Goal: Transaction & Acquisition: Purchase product/service

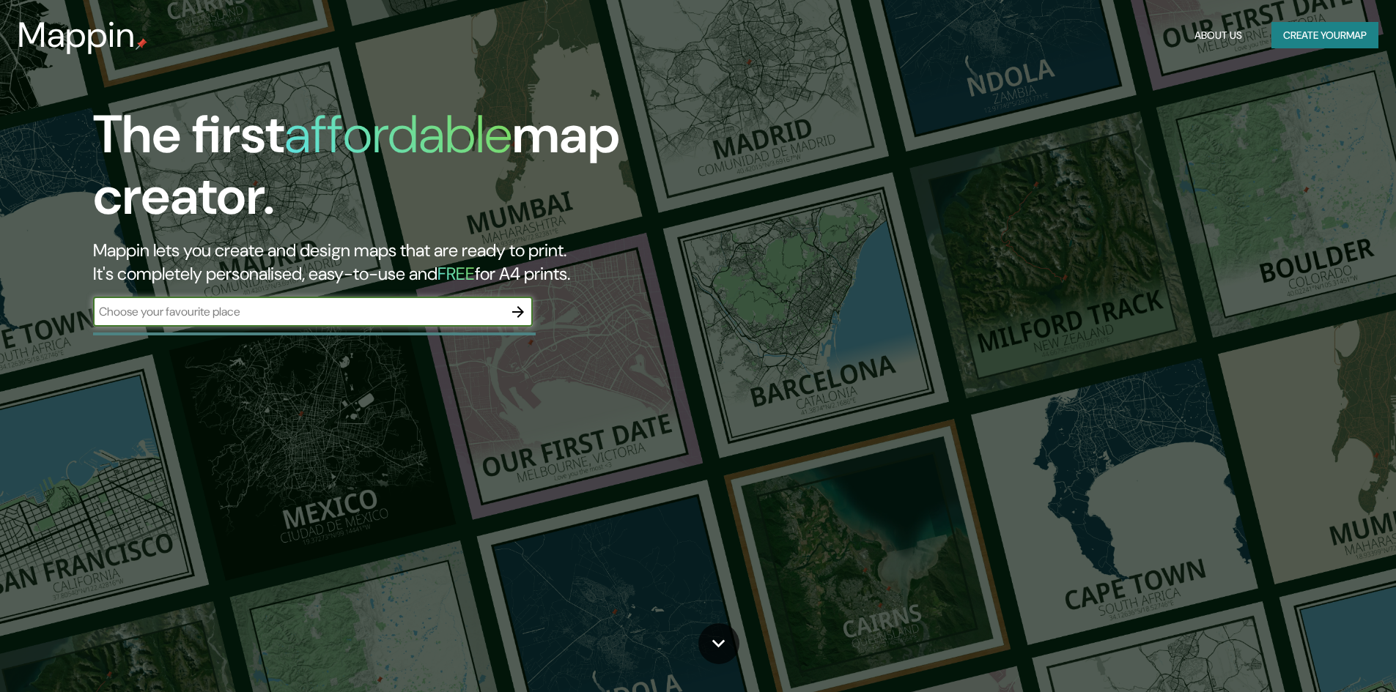
click at [467, 309] on input "text" at bounding box center [298, 311] width 410 height 17
type input "[GEOGRAPHIC_DATA]"
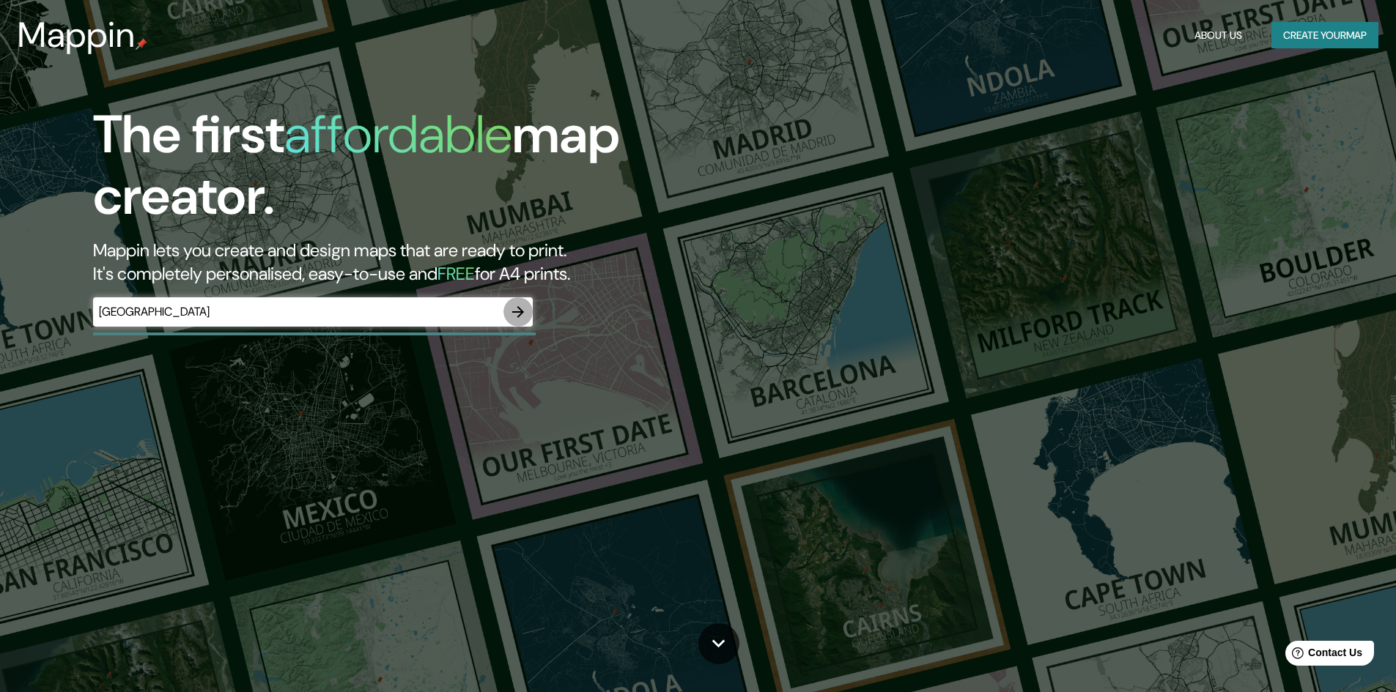
click at [519, 306] on icon "button" at bounding box center [518, 312] width 18 height 18
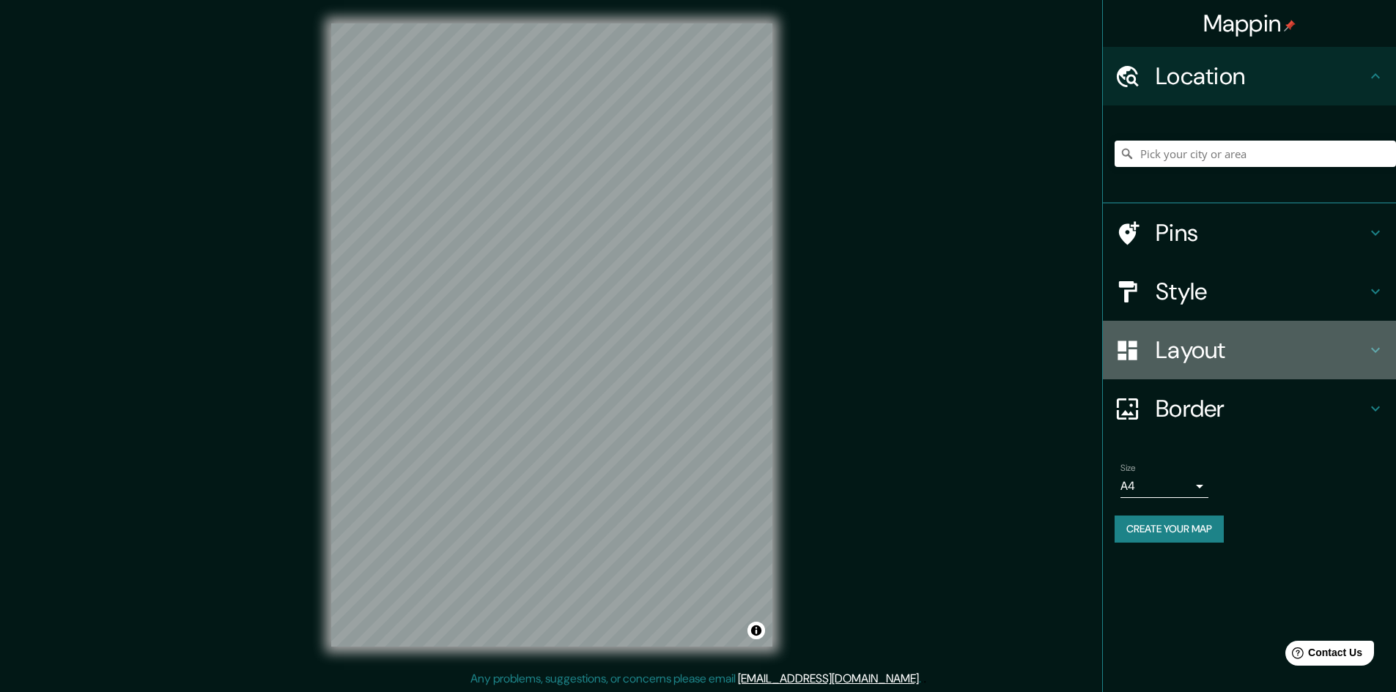
drag, startPoint x: 1237, startPoint y: 352, endPoint x: 1234, endPoint y: 369, distance: 17.8
click at [1236, 352] on h4 "Layout" at bounding box center [1260, 350] width 211 height 29
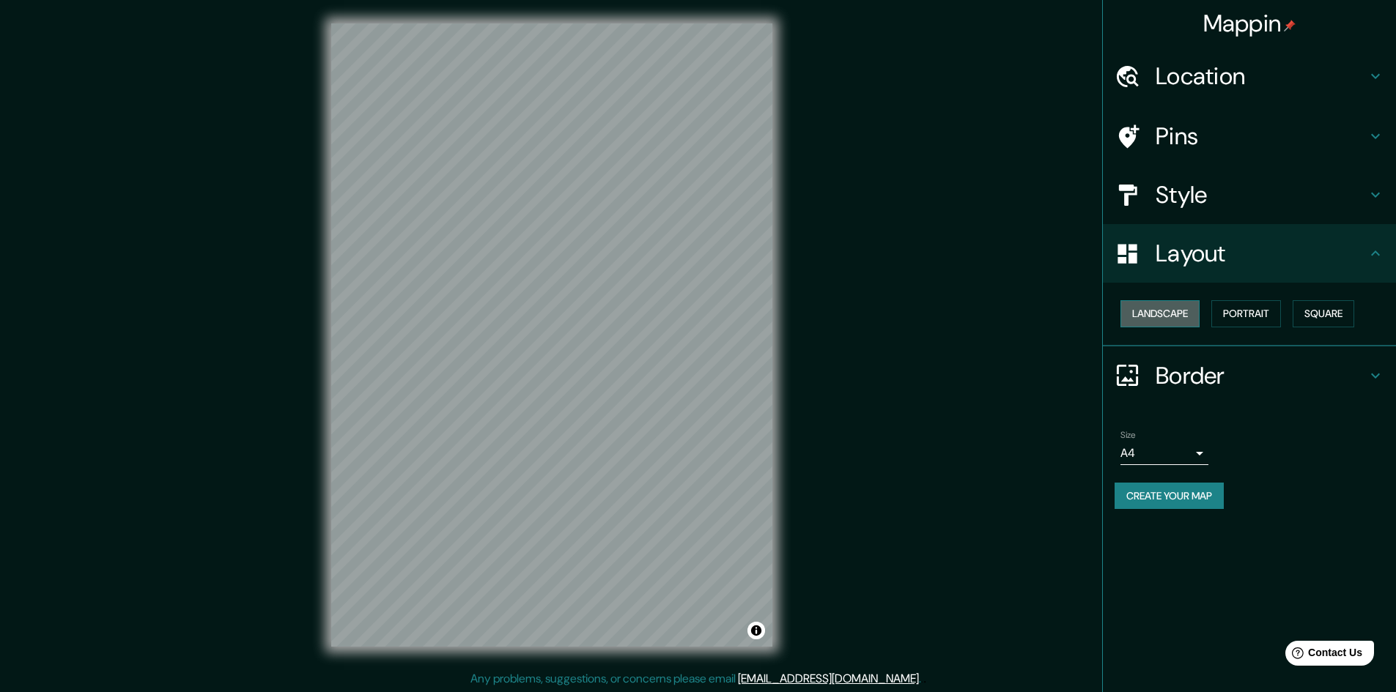
click at [1177, 303] on button "Landscape" at bounding box center [1159, 313] width 79 height 27
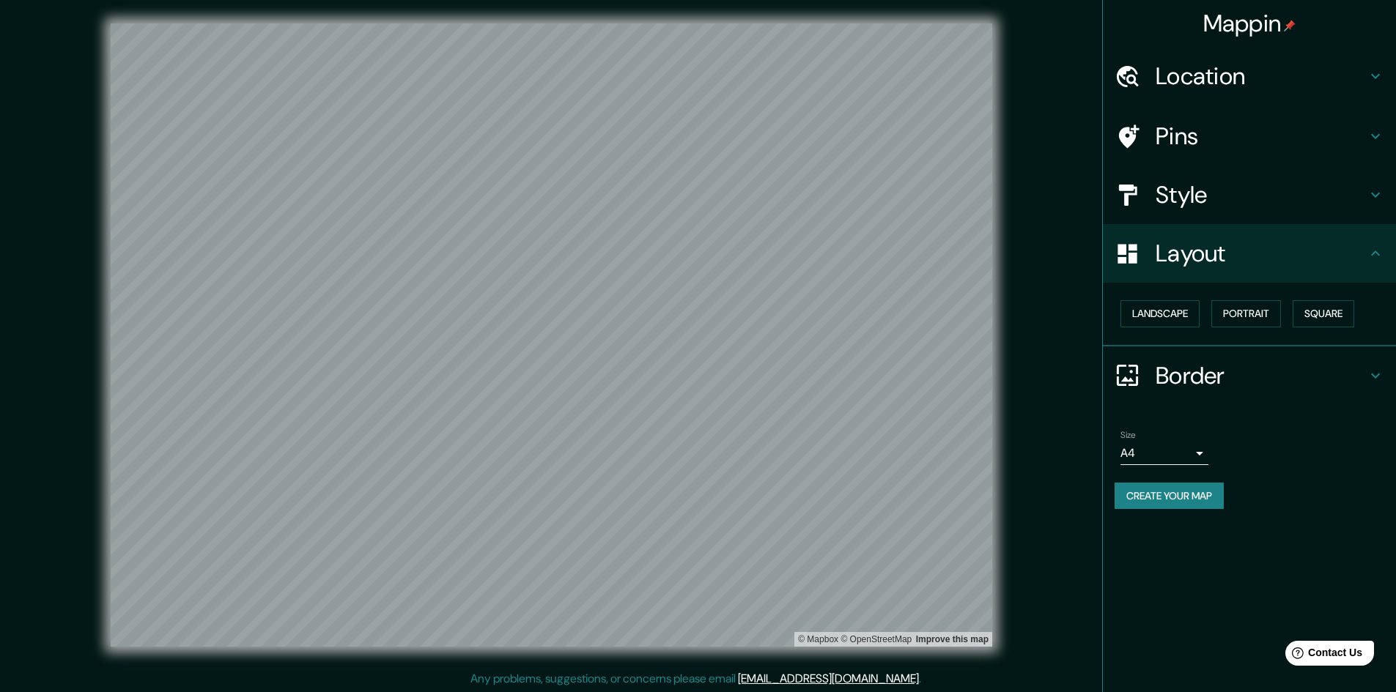
click at [1300, 54] on div "Location" at bounding box center [1249, 76] width 293 height 59
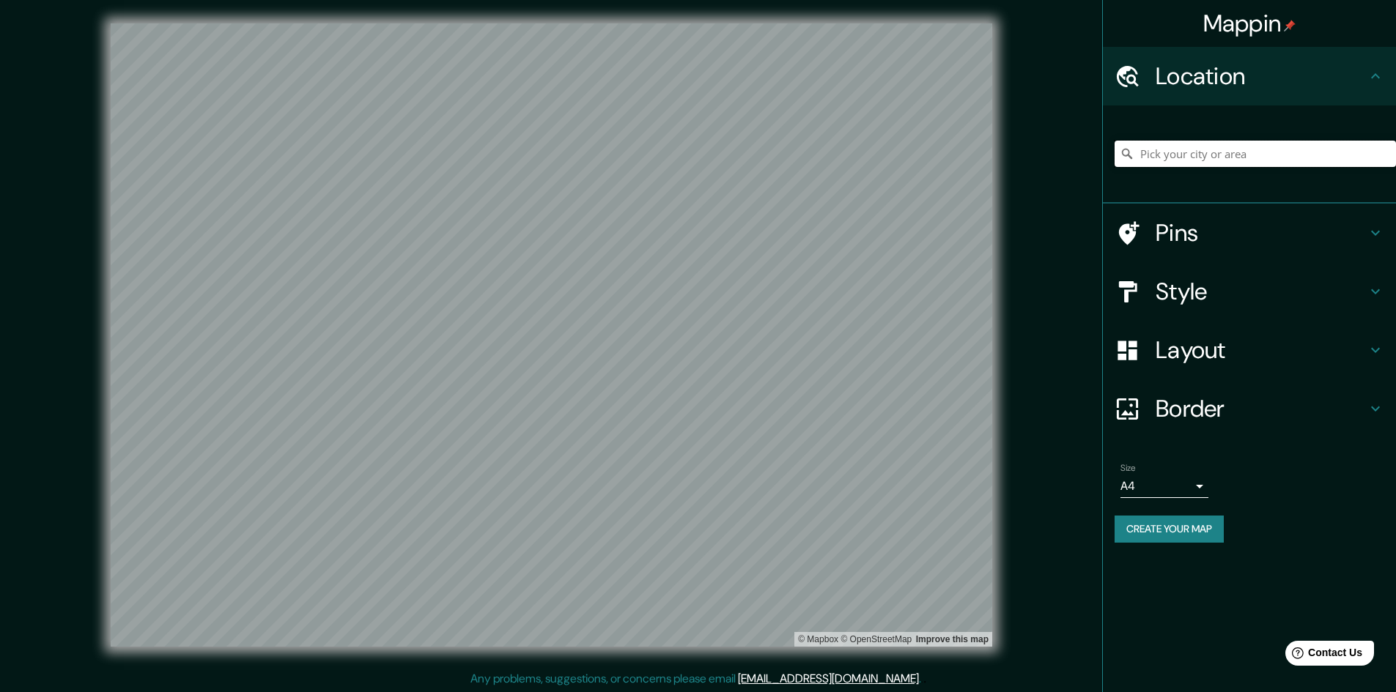
click at [1213, 152] on input "Pick your city or area" at bounding box center [1254, 154] width 281 height 26
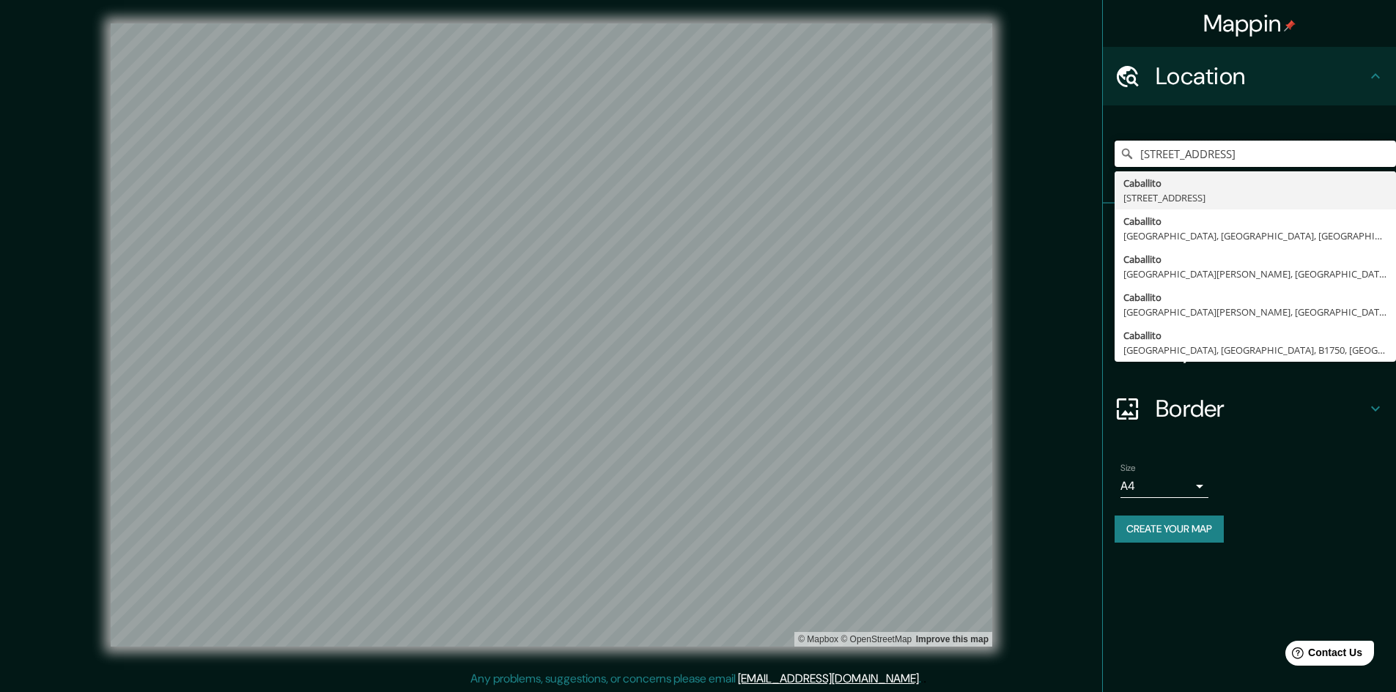
type input "[STREET_ADDRESS]"
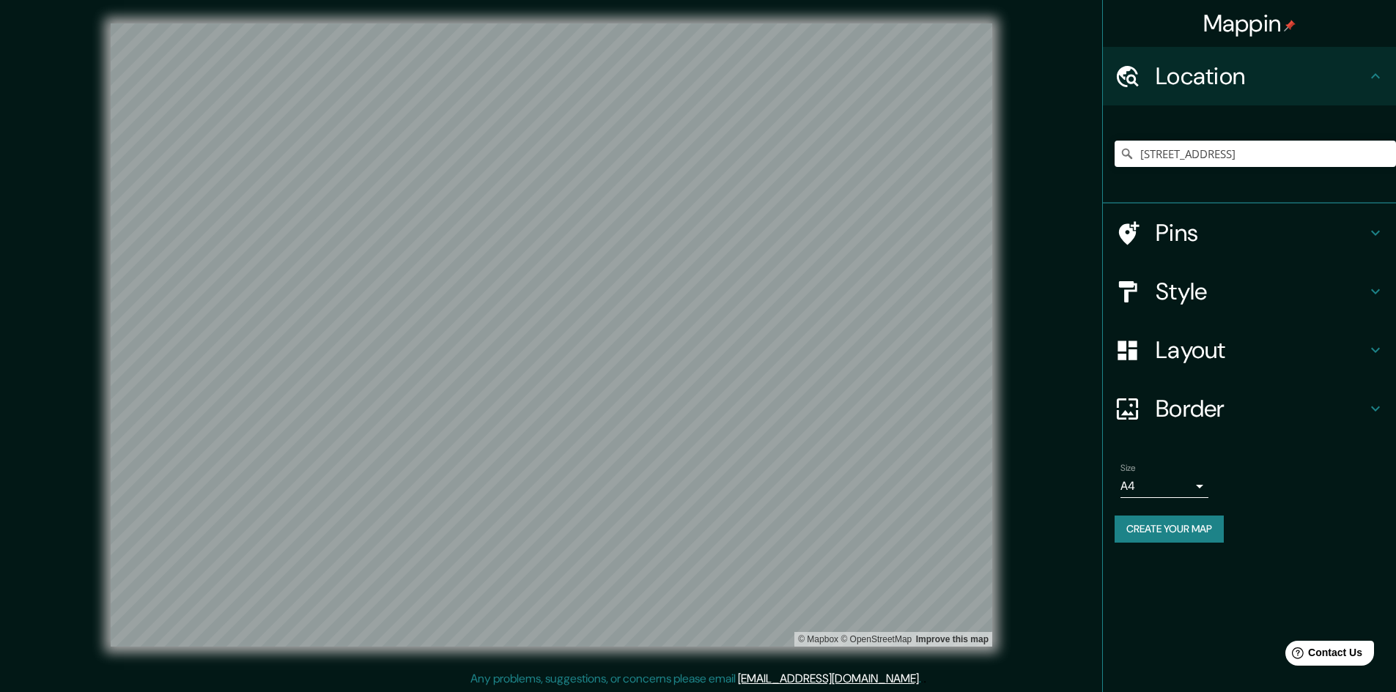
click at [1240, 292] on h4 "Style" at bounding box center [1260, 291] width 211 height 29
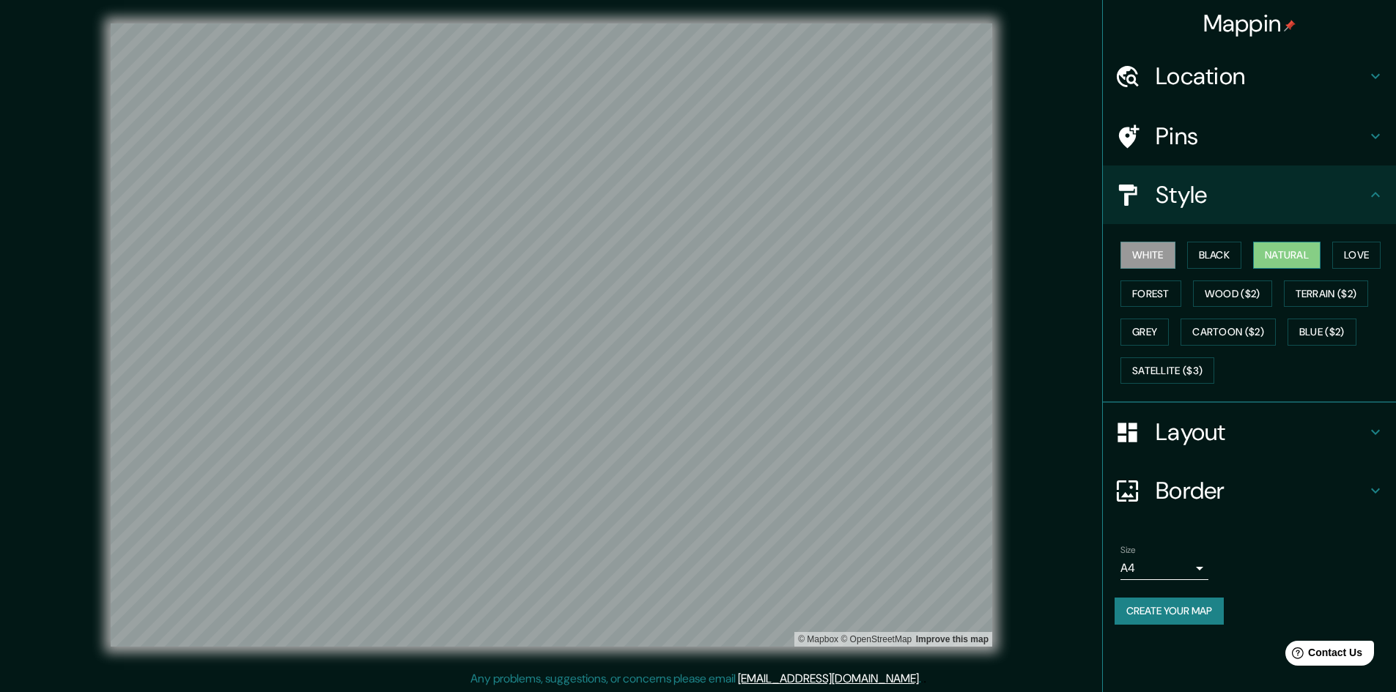
click at [1283, 247] on button "Natural" at bounding box center [1286, 255] width 67 height 27
click at [1150, 329] on button "Grey" at bounding box center [1144, 332] width 48 height 27
click at [1284, 244] on button "Natural" at bounding box center [1286, 255] width 67 height 27
click at [1379, 256] on button "Love" at bounding box center [1356, 255] width 48 height 27
click at [1284, 263] on button "Natural" at bounding box center [1286, 255] width 67 height 27
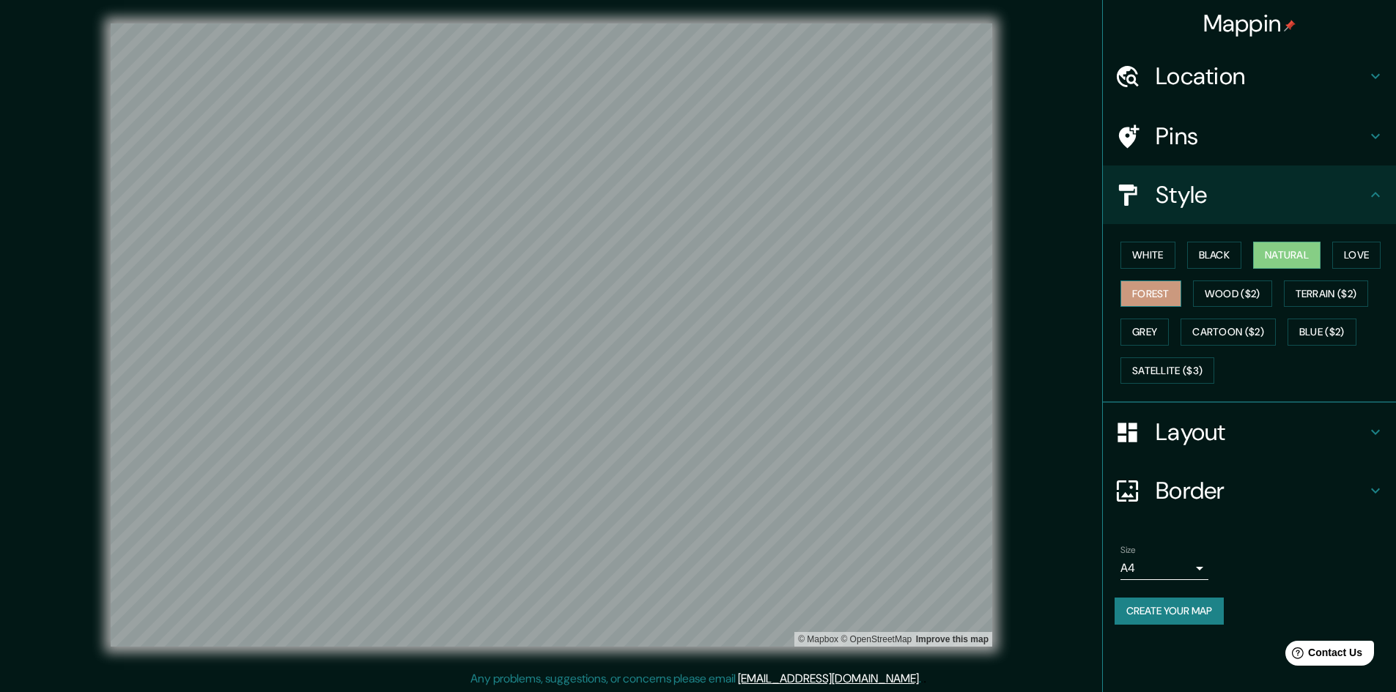
click at [1166, 292] on button "Forest" at bounding box center [1150, 294] width 61 height 27
click at [1281, 251] on button "Natural" at bounding box center [1286, 255] width 67 height 27
click at [1189, 374] on button "Satellite ($3)" at bounding box center [1167, 371] width 94 height 27
click at [1283, 251] on button "Natural" at bounding box center [1286, 255] width 67 height 27
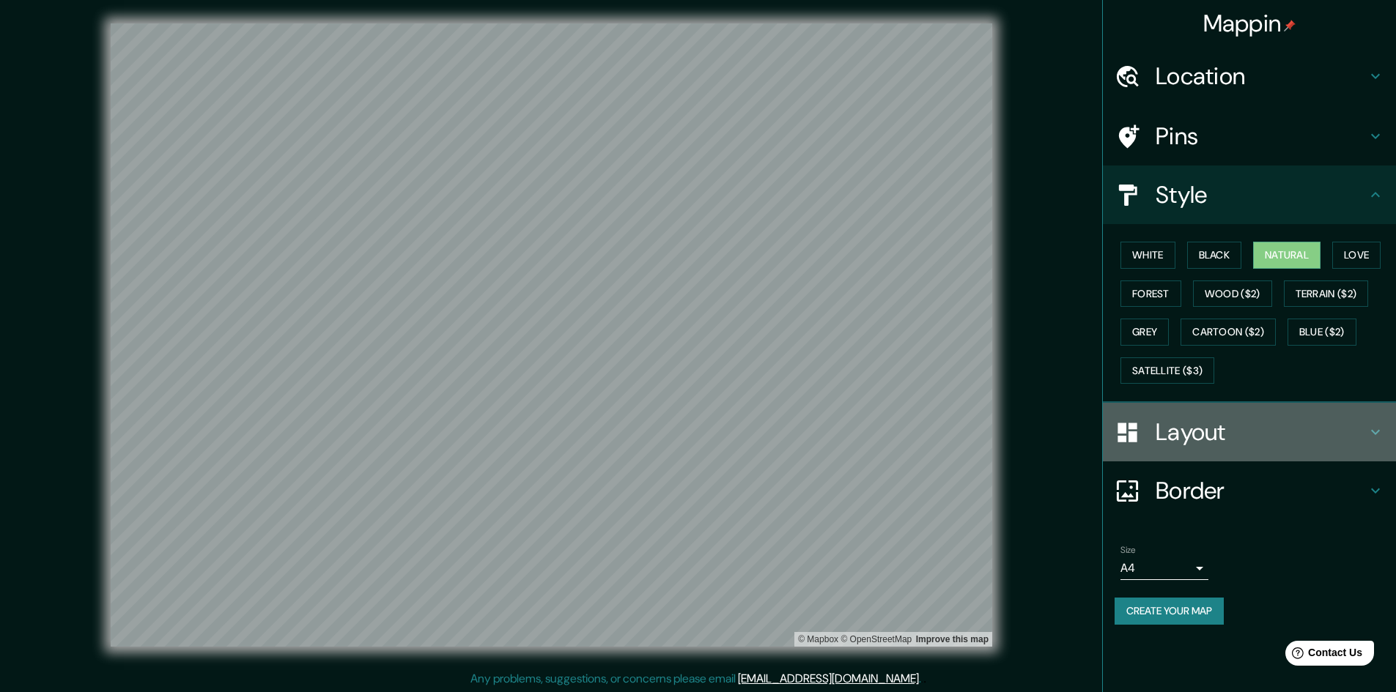
click at [1243, 429] on h4 "Layout" at bounding box center [1260, 432] width 211 height 29
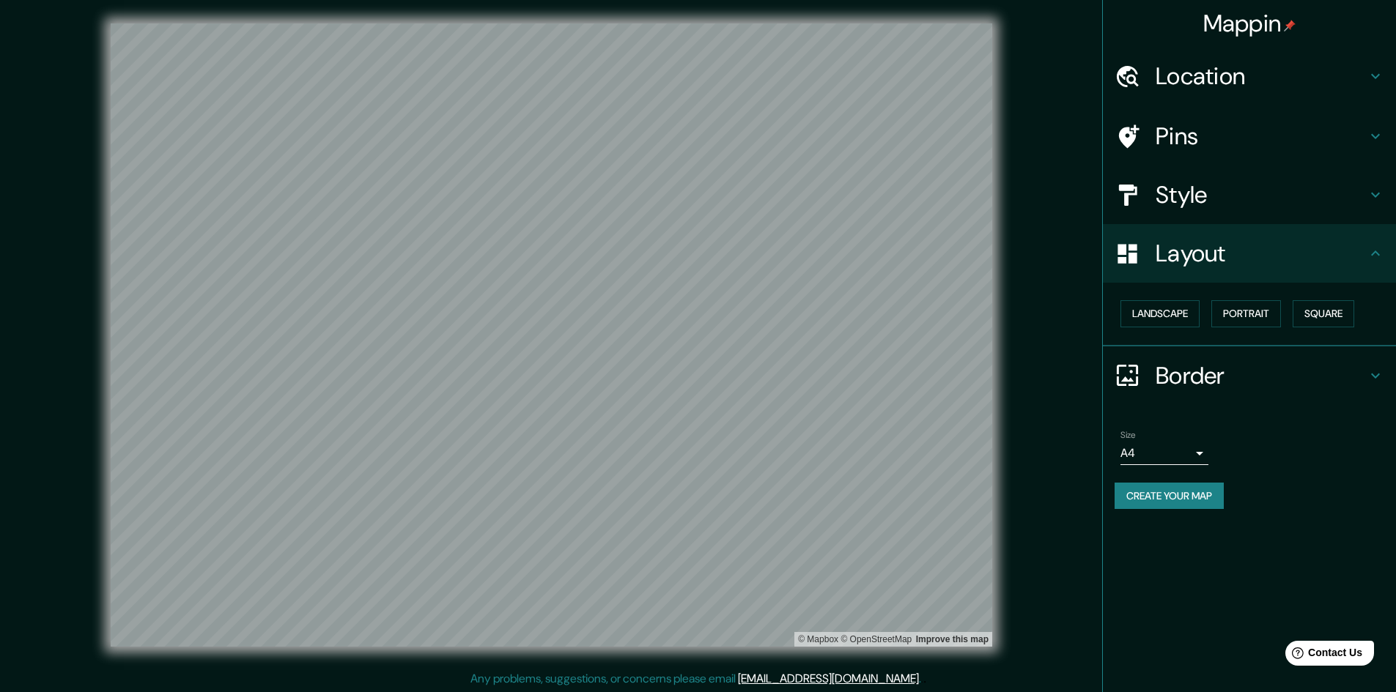
click at [1313, 259] on h4 "Layout" at bounding box center [1260, 253] width 211 height 29
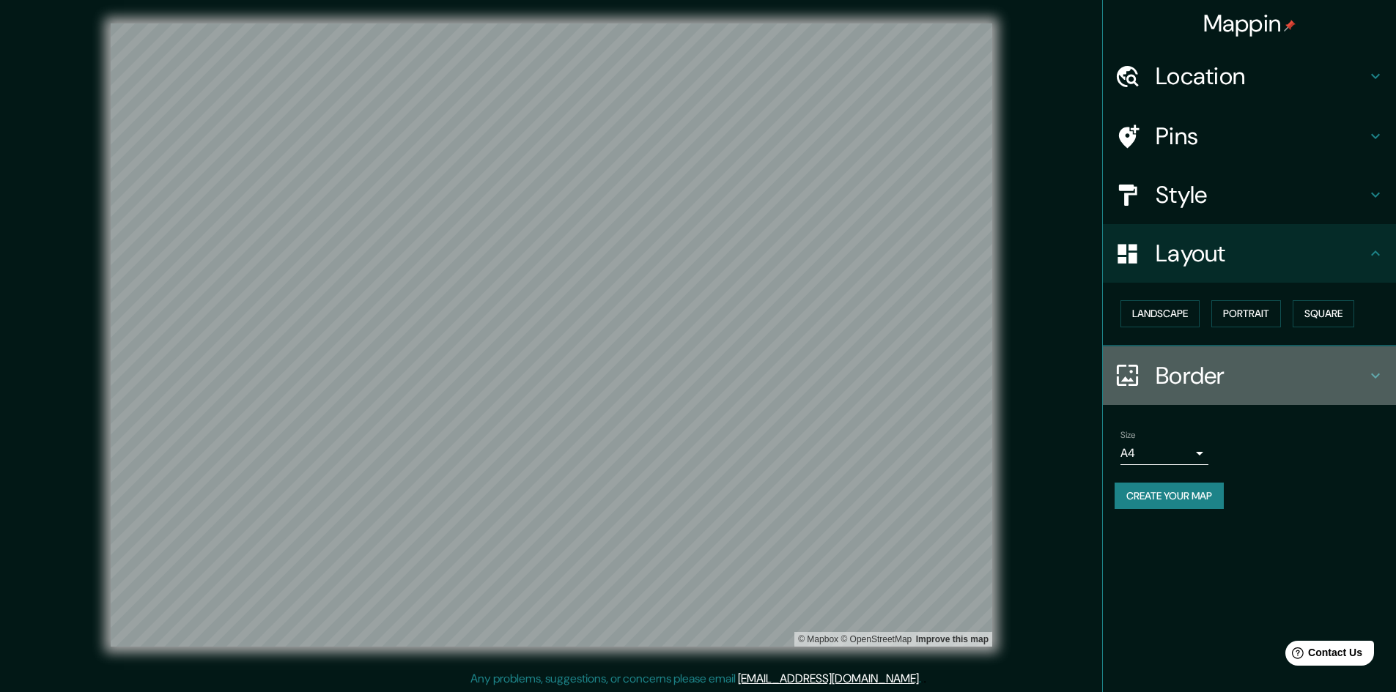
click at [1273, 372] on h4 "Border" at bounding box center [1260, 375] width 211 height 29
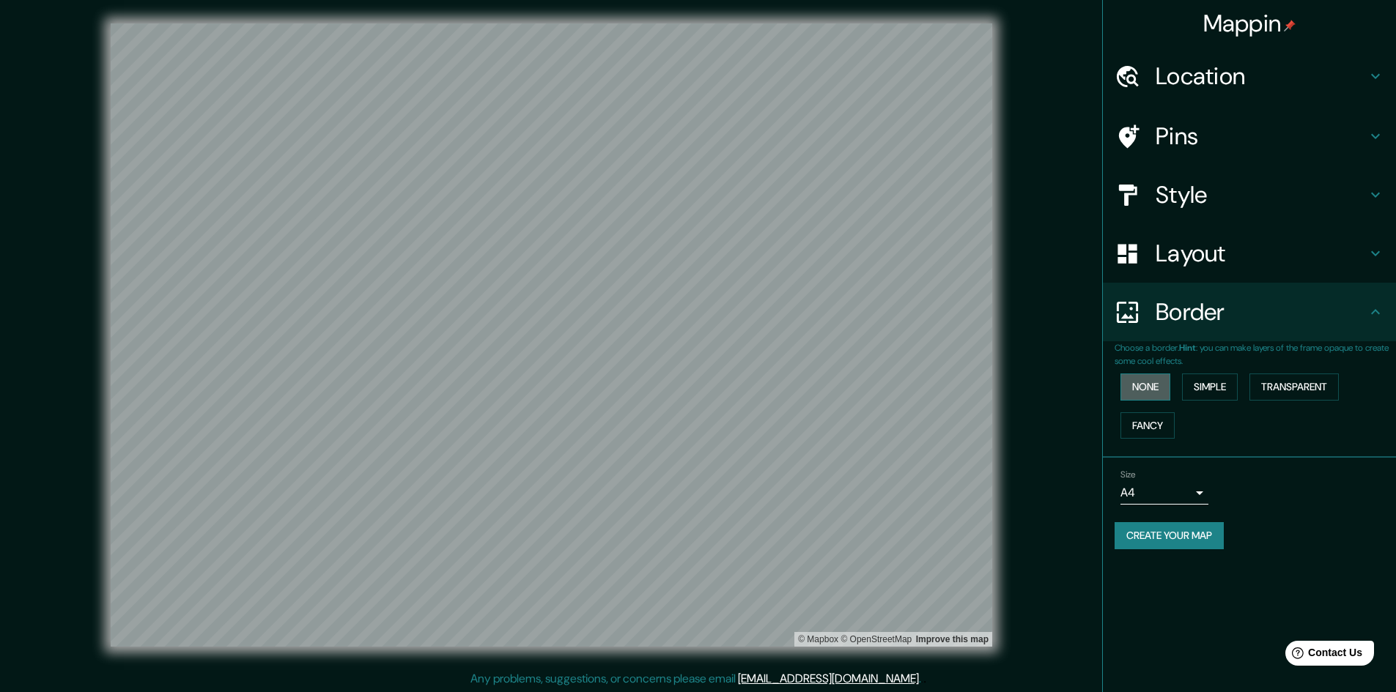
click at [1144, 389] on button "None" at bounding box center [1145, 387] width 50 height 27
click at [1207, 385] on button "Simple" at bounding box center [1210, 387] width 56 height 27
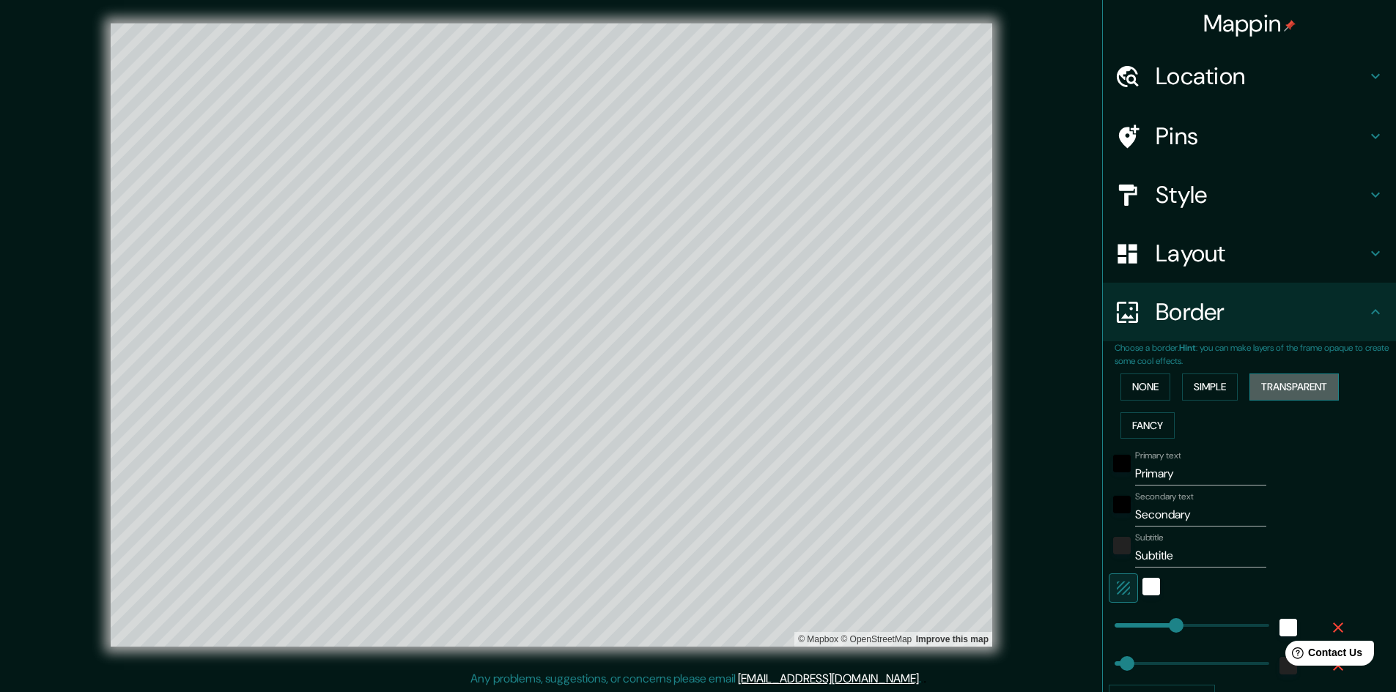
click at [1270, 386] on button "Transparent" at bounding box center [1293, 387] width 89 height 27
click at [1140, 425] on button "Fancy" at bounding box center [1147, 425] width 54 height 27
click at [1144, 389] on button "None" at bounding box center [1145, 387] width 50 height 27
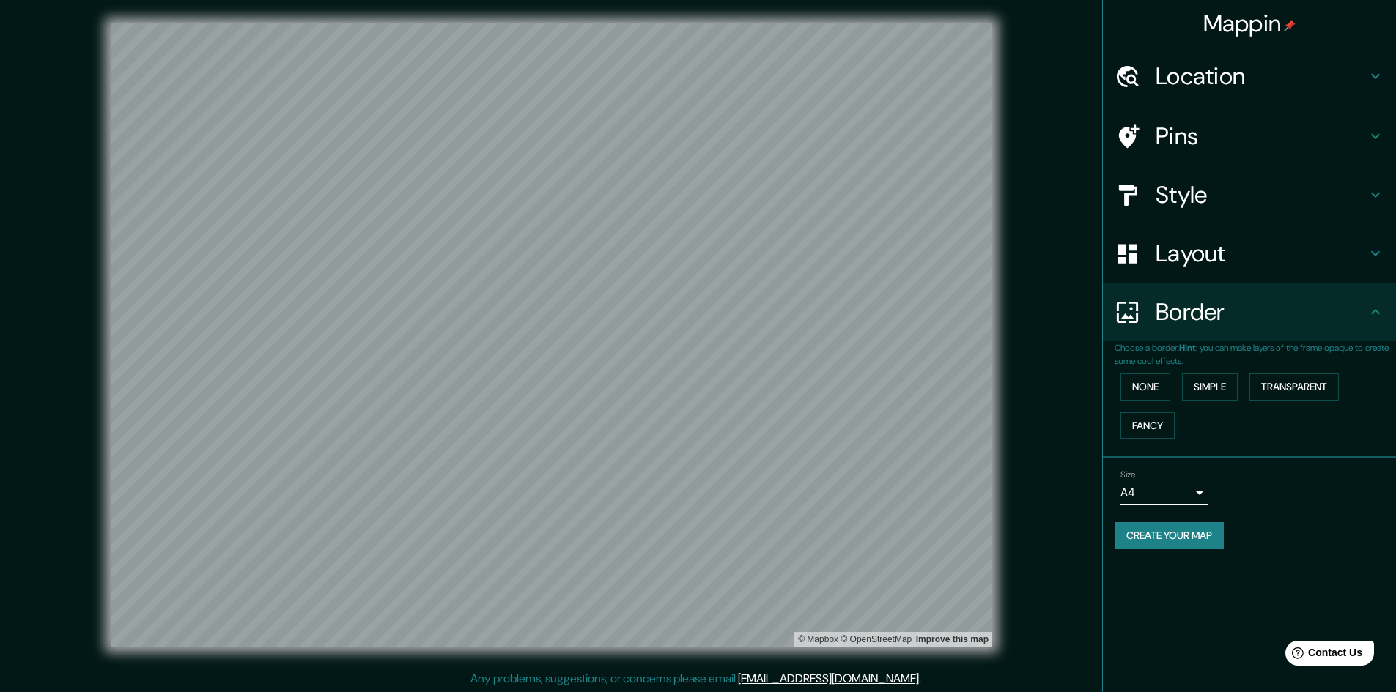
click at [1185, 495] on body "Mappin Location [STREET_ADDRESS] [GEOGRAPHIC_DATA], [GEOGRAPHIC_DATA], [GEOGRAP…" at bounding box center [698, 346] width 1396 height 692
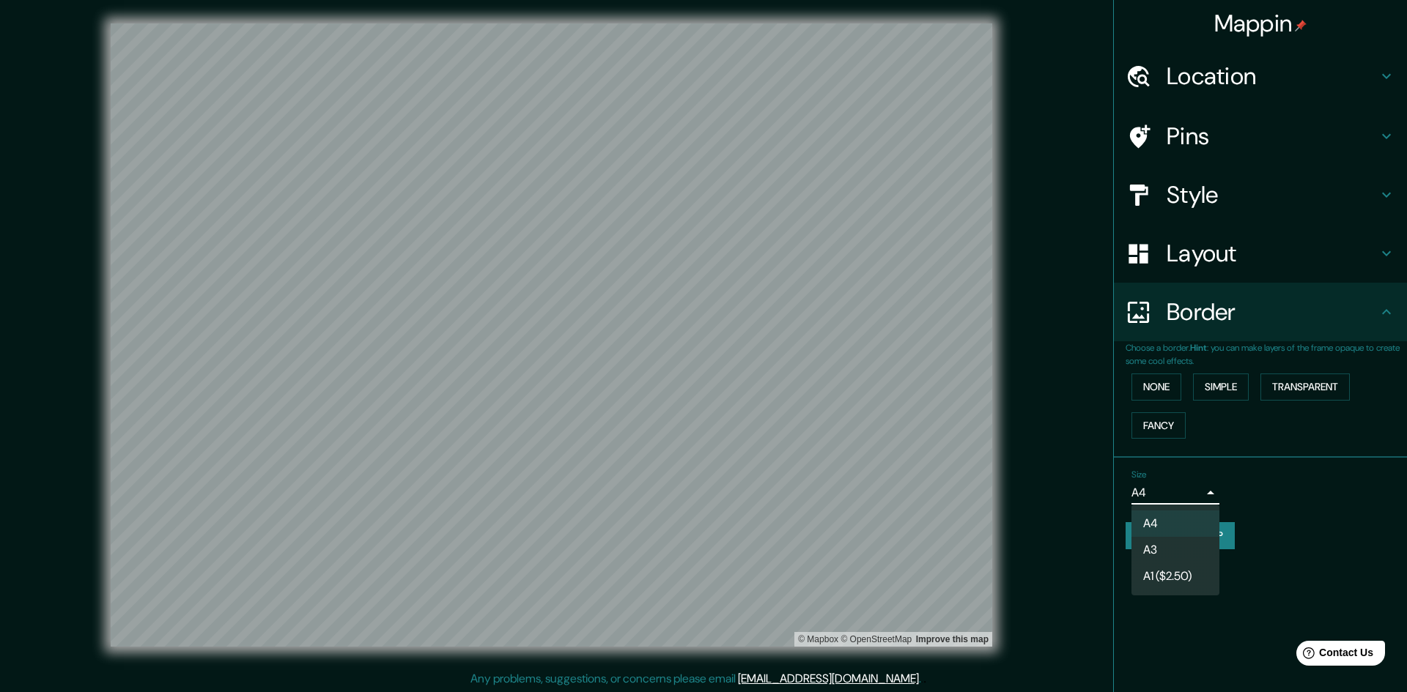
click at [1209, 544] on li "A3" at bounding box center [1175, 550] width 88 height 26
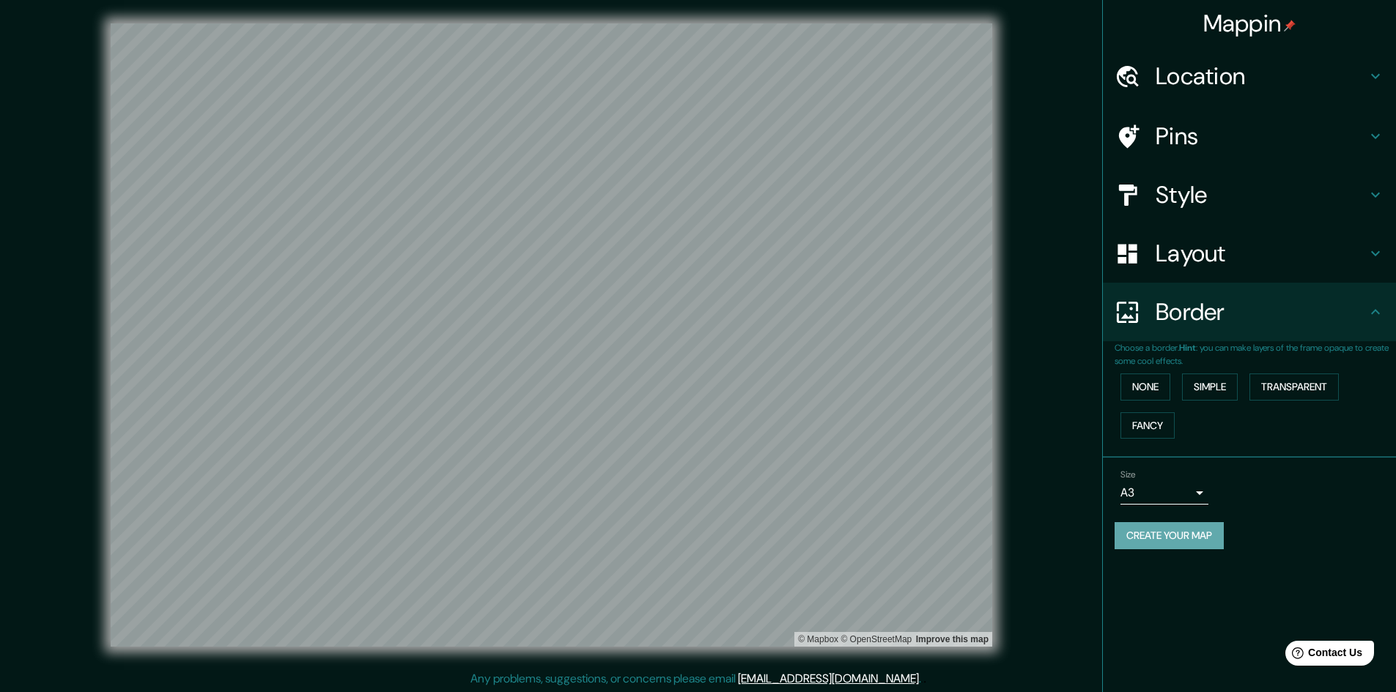
click at [1212, 533] on button "Create your map" at bounding box center [1168, 535] width 109 height 27
click at [1214, 536] on div "Create your map" at bounding box center [1249, 535] width 270 height 27
click at [1264, 486] on div "Size A3 a4" at bounding box center [1249, 487] width 270 height 47
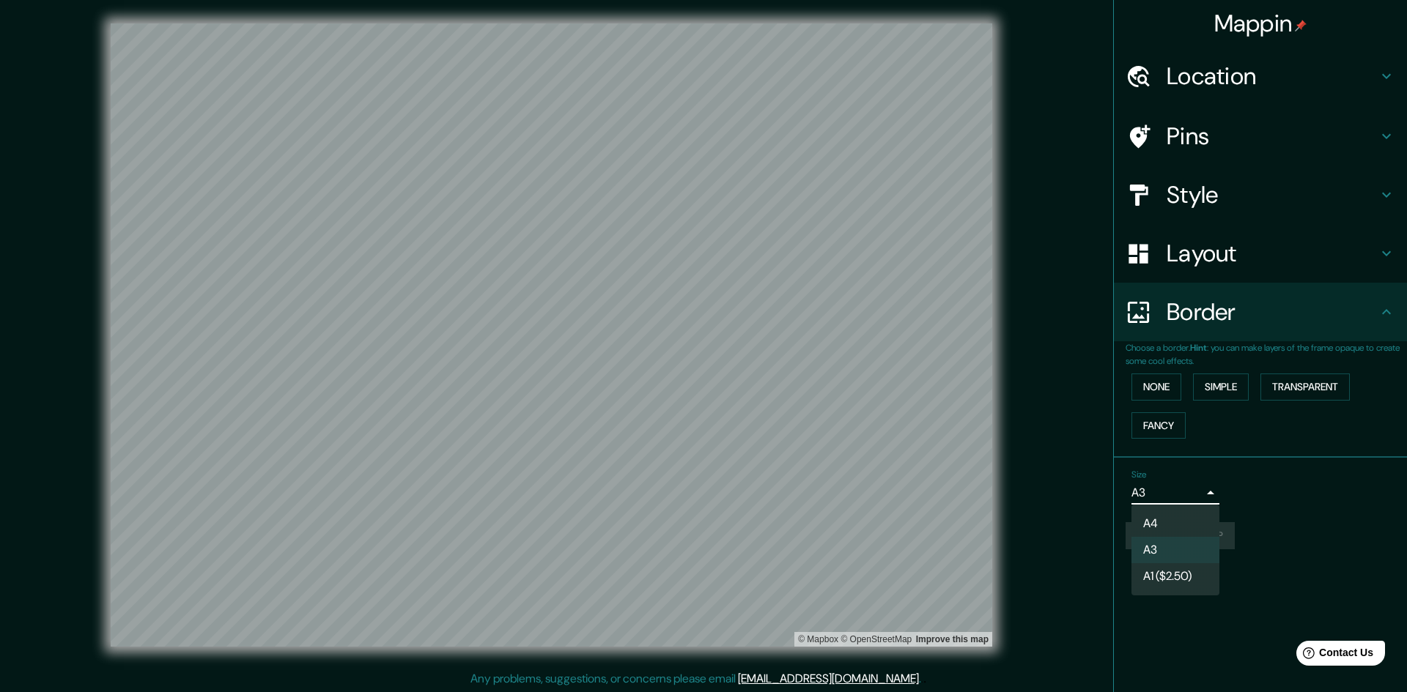
click at [1177, 500] on body "Mappin Location [STREET_ADDRESS] [GEOGRAPHIC_DATA], [GEOGRAPHIC_DATA], [GEOGRAP…" at bounding box center [703, 346] width 1407 height 692
click at [1184, 529] on li "A4" at bounding box center [1175, 524] width 88 height 26
click at [1197, 497] on body "Mappin Location [STREET_ADDRESS] [GEOGRAPHIC_DATA], [GEOGRAPHIC_DATA], [GEOGRAP…" at bounding box center [703, 346] width 1407 height 692
click at [1181, 544] on li "A3" at bounding box center [1175, 550] width 88 height 26
type input "a4"
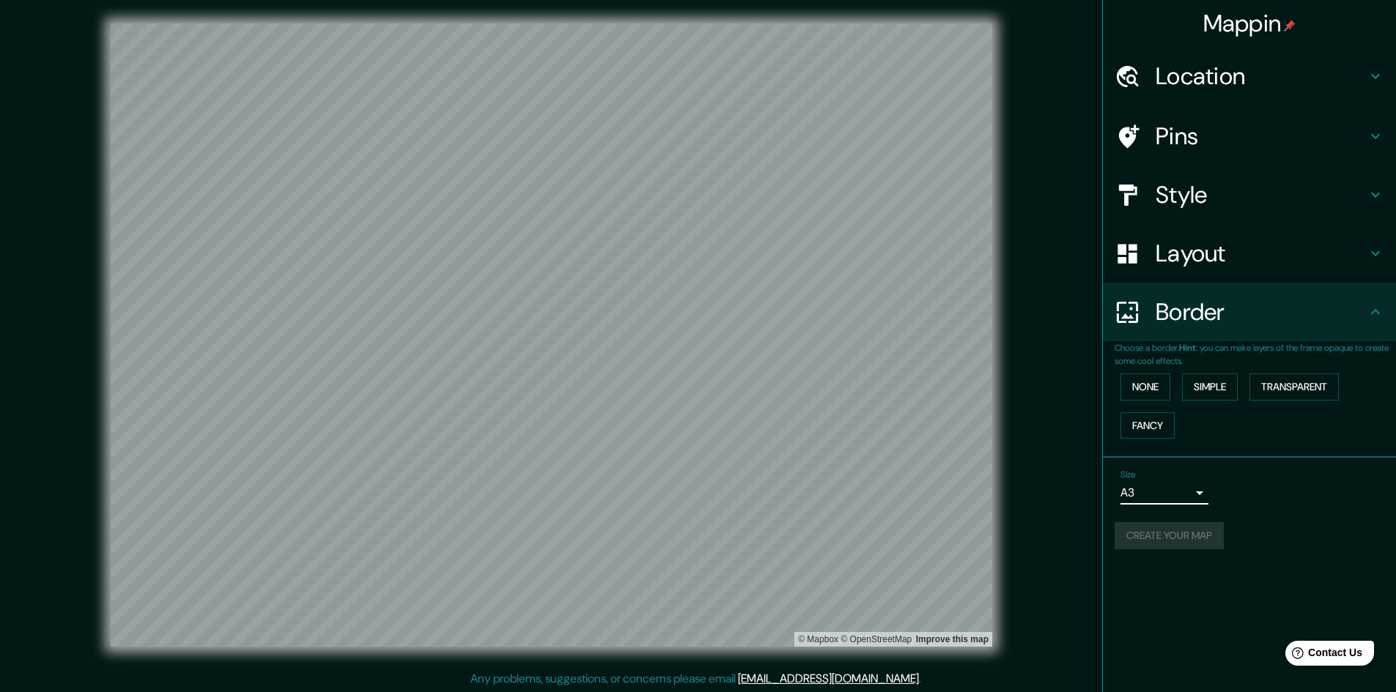
click at [1237, 219] on div "Style" at bounding box center [1249, 195] width 293 height 59
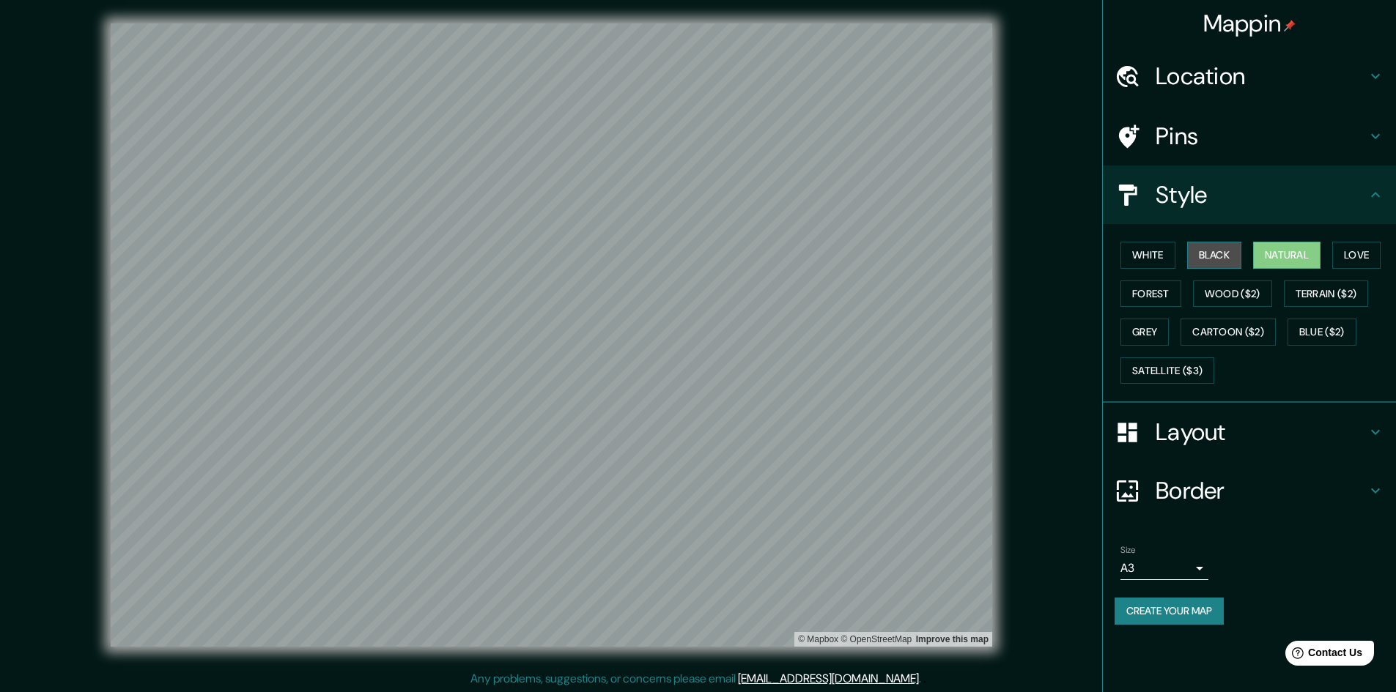
click at [1218, 253] on button "Black" at bounding box center [1214, 255] width 55 height 27
click at [1265, 253] on button "Natural" at bounding box center [1286, 255] width 67 height 27
click at [1135, 249] on button "White" at bounding box center [1147, 255] width 55 height 27
click at [1166, 604] on button "Create your map" at bounding box center [1168, 611] width 109 height 27
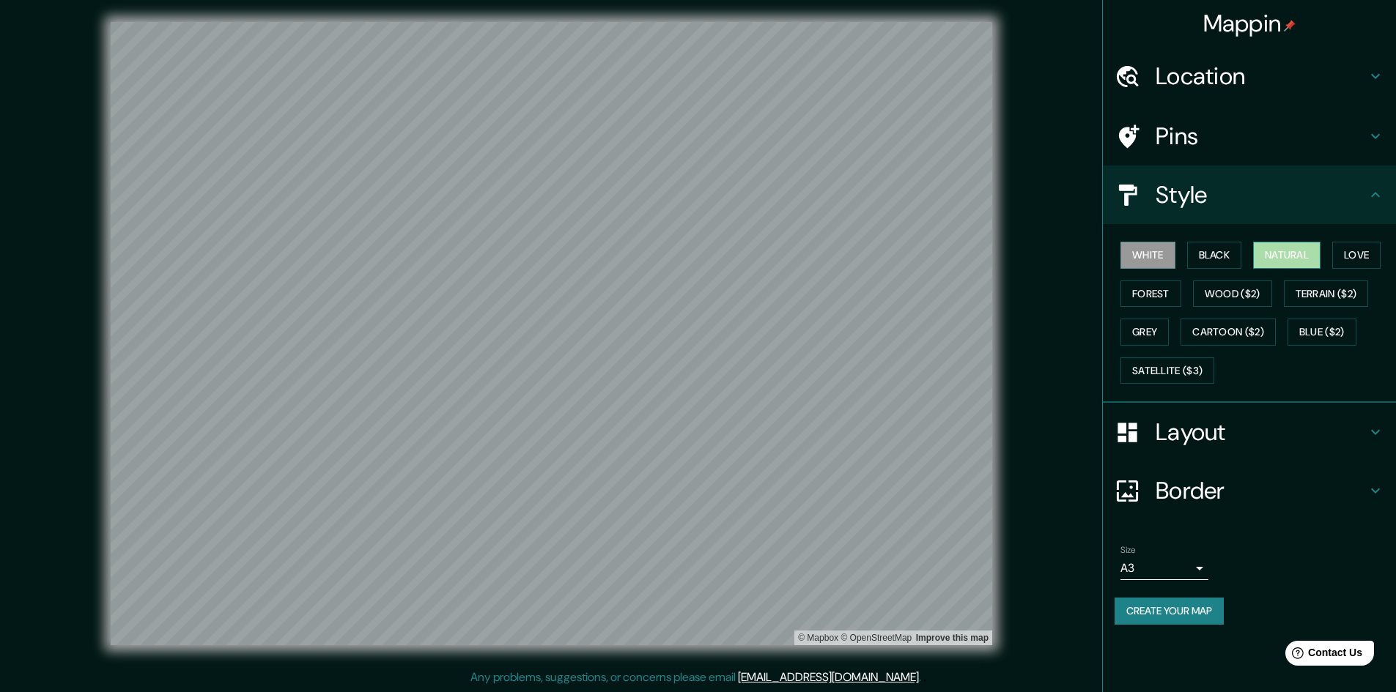
click at [1281, 253] on button "Natural" at bounding box center [1286, 255] width 67 height 27
click at [1177, 368] on button "Satellite ($3)" at bounding box center [1167, 371] width 94 height 27
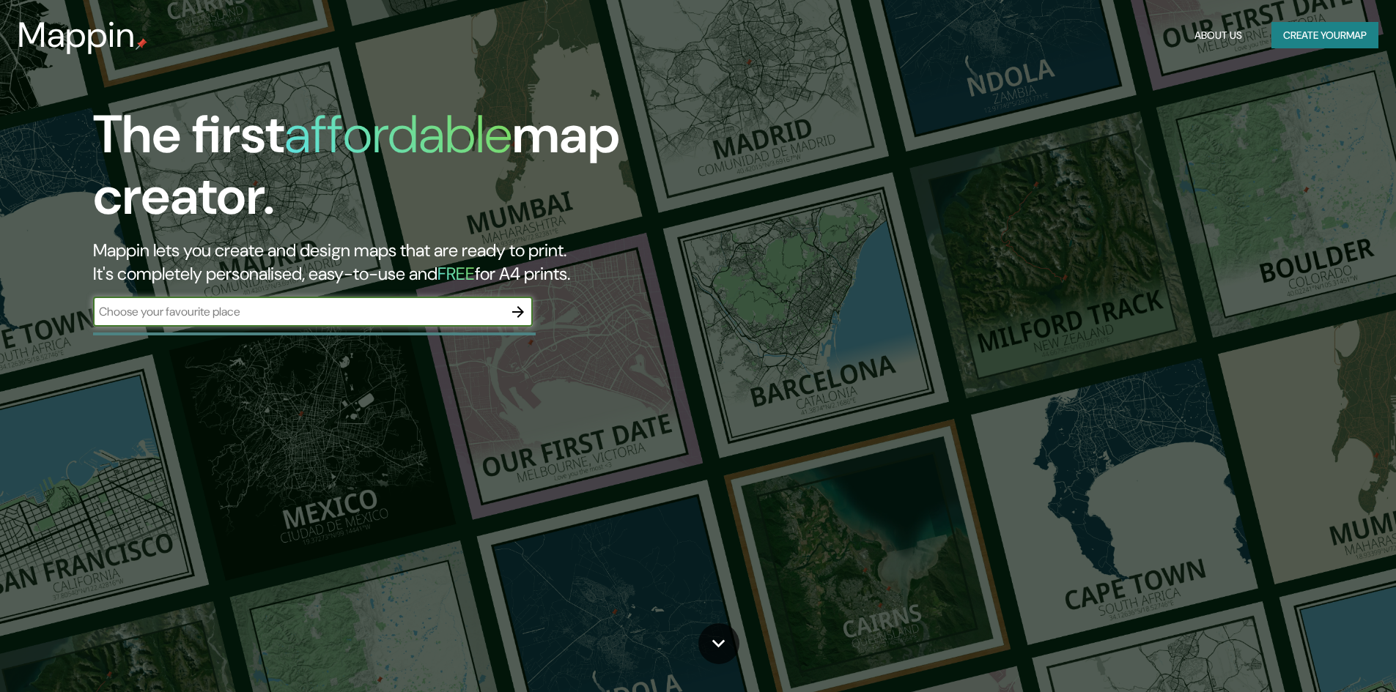
click at [335, 306] on input "text" at bounding box center [298, 311] width 410 height 17
type input "caballito"
click at [519, 303] on icon "button" at bounding box center [518, 312] width 18 height 18
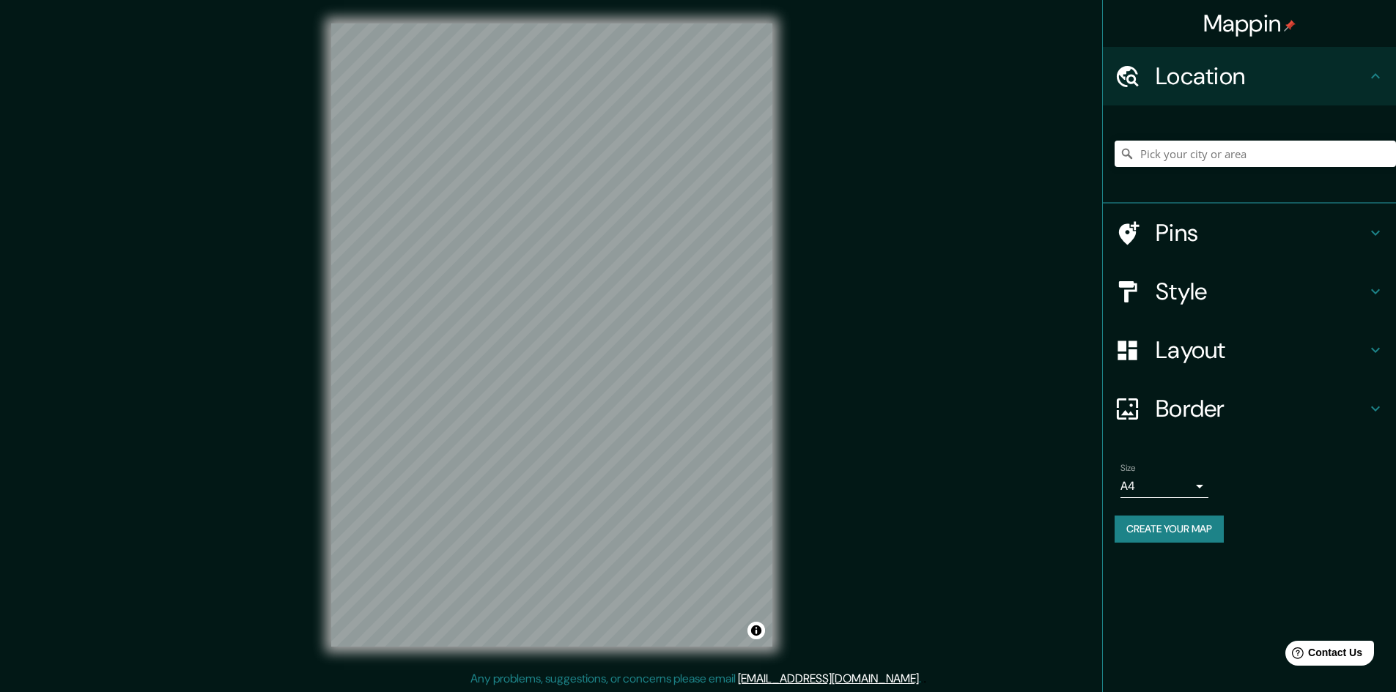
click at [1236, 355] on h4 "Layout" at bounding box center [1260, 350] width 211 height 29
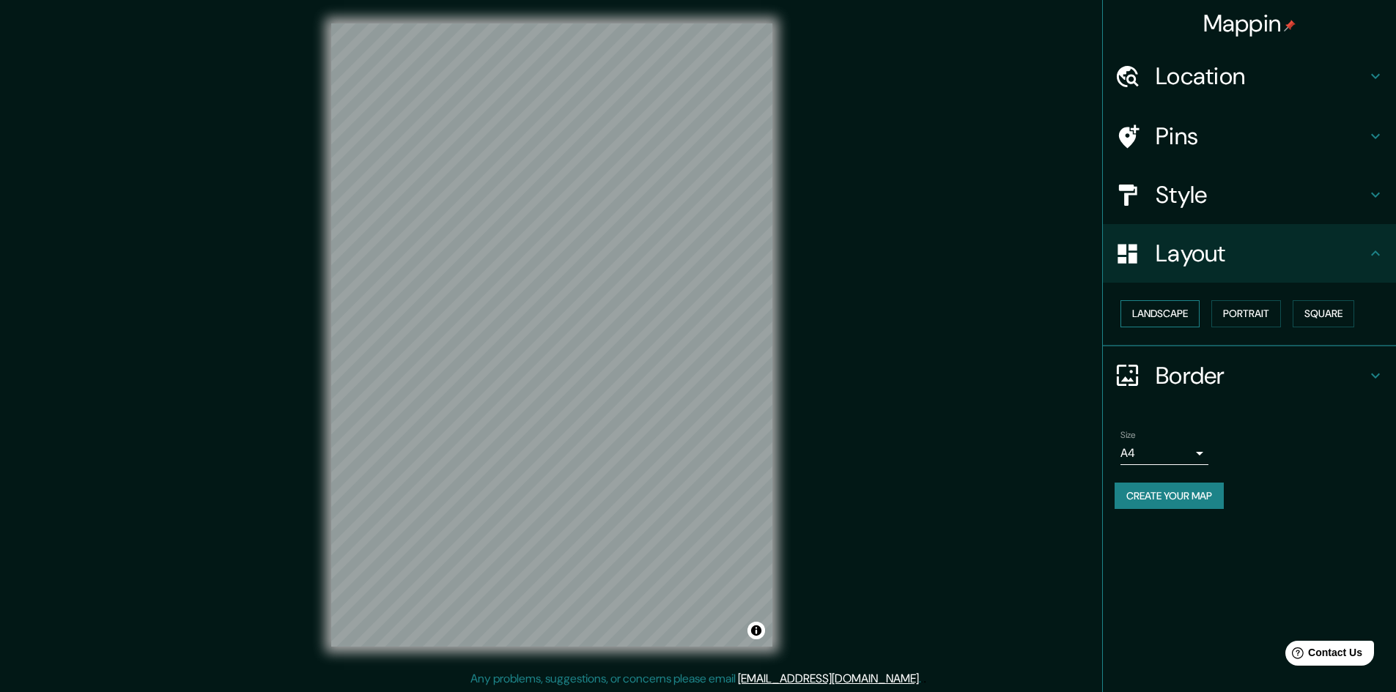
click at [1183, 315] on button "Landscape" at bounding box center [1159, 313] width 79 height 27
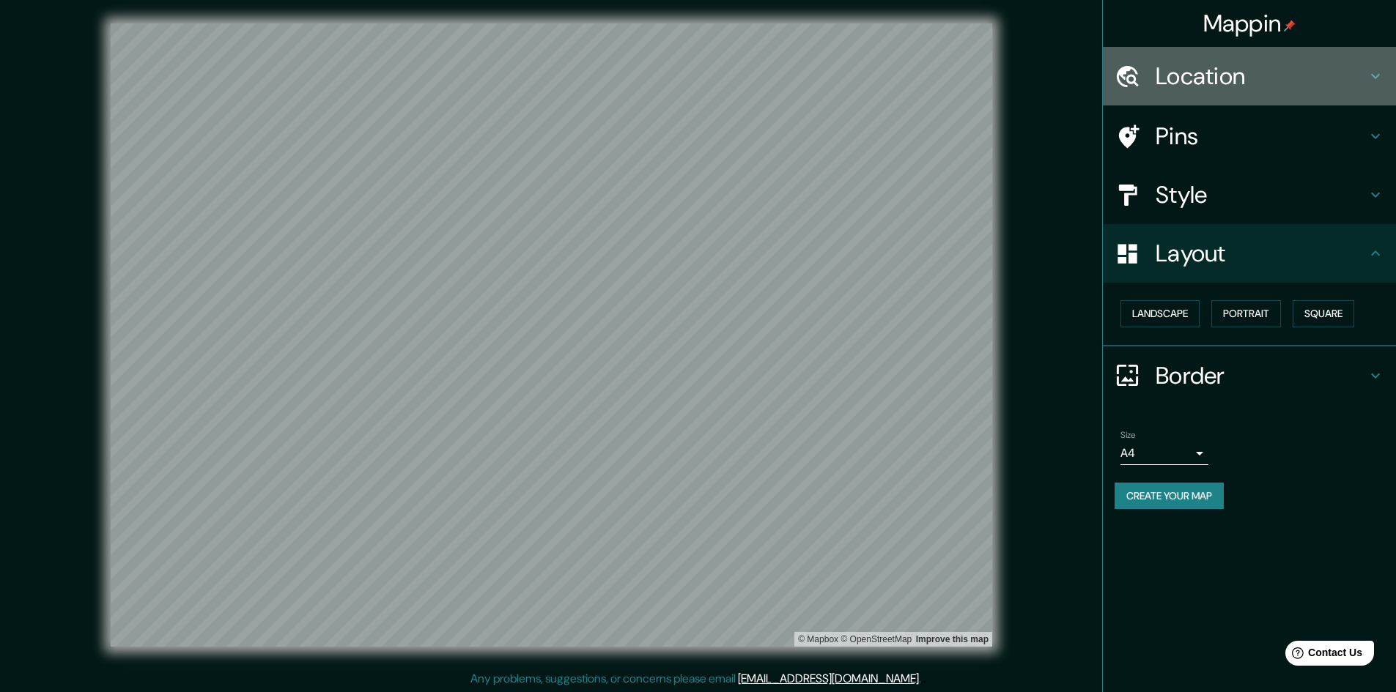
click at [1225, 94] on div "Location" at bounding box center [1249, 76] width 293 height 59
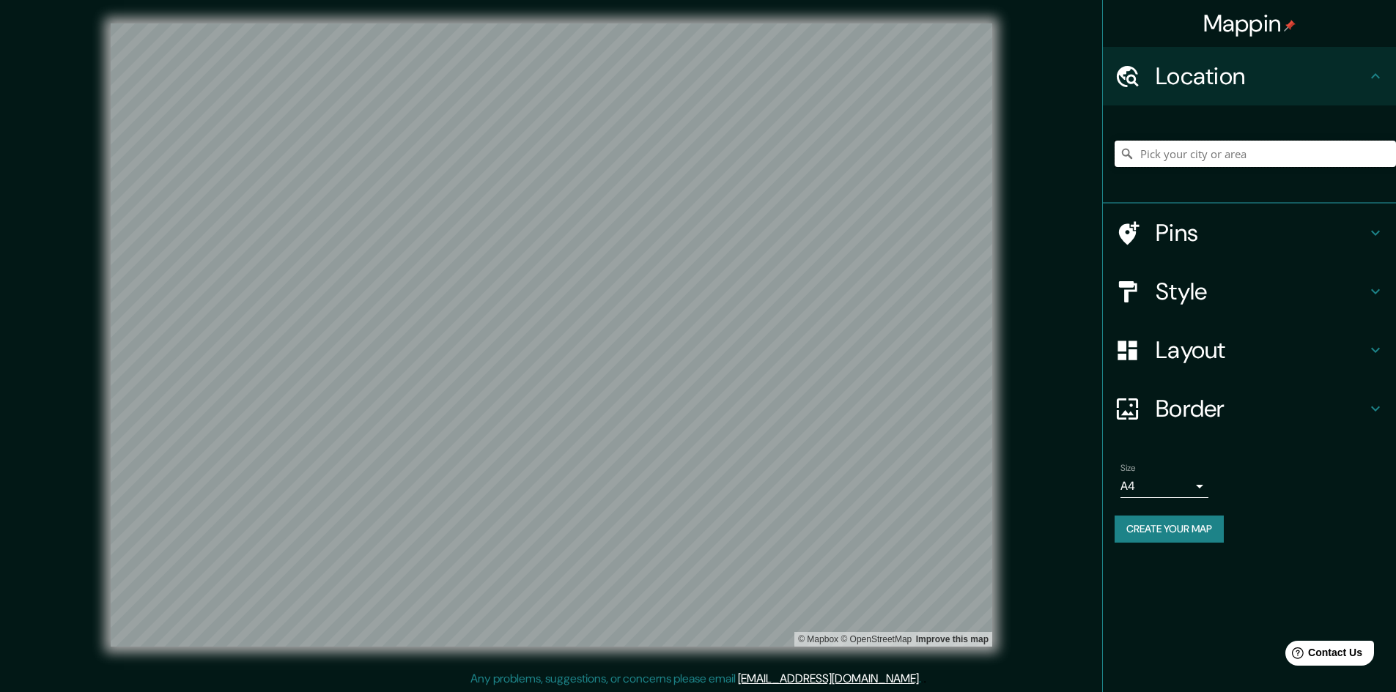
click at [1217, 160] on input "Pick your city or area" at bounding box center [1254, 154] width 281 height 26
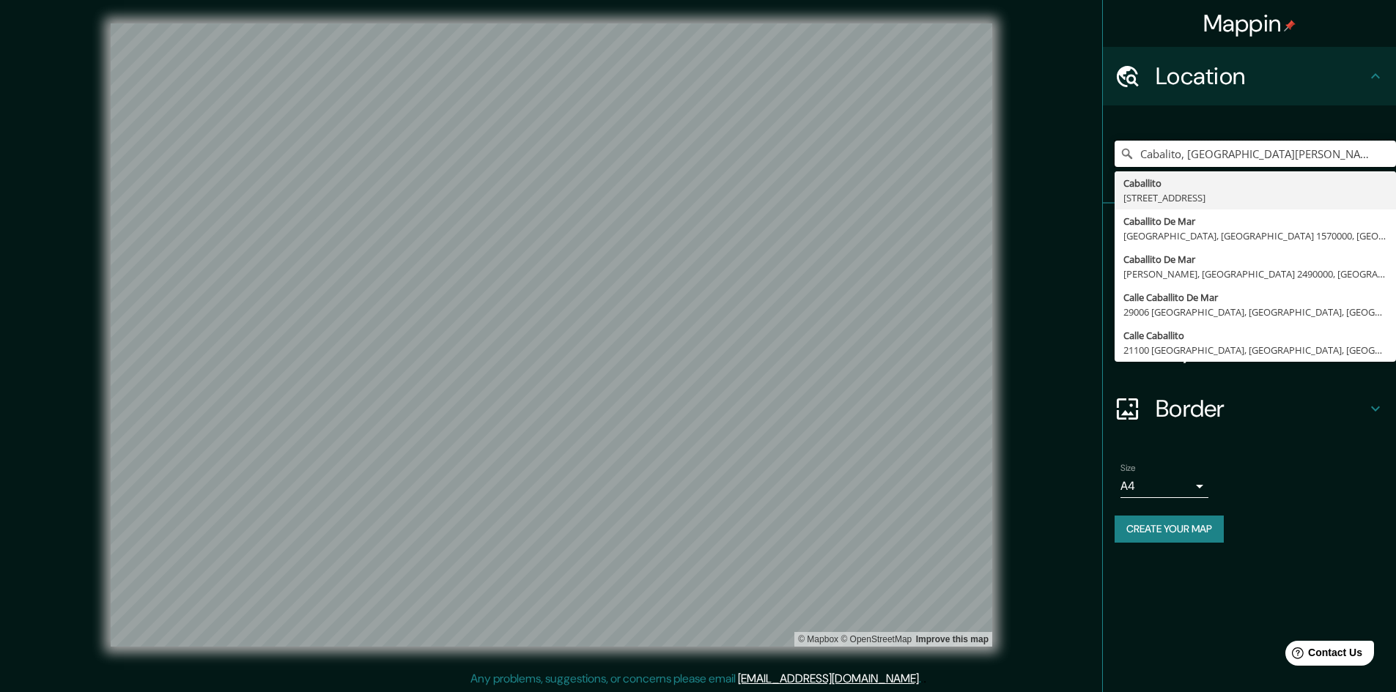
type input "Cabalito, 24129 Ciudad del Carmen, Campeche, México"
click at [1139, 471] on div "Size A4 single" at bounding box center [1164, 480] width 88 height 35
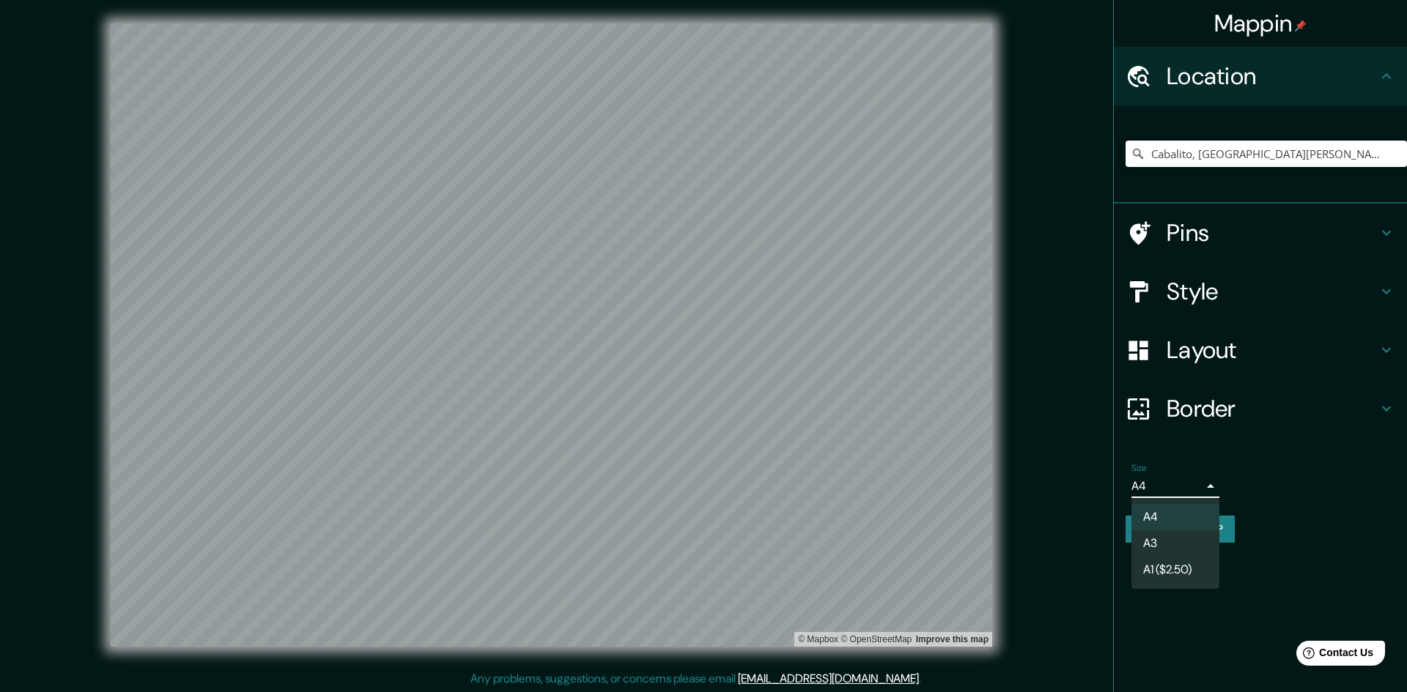
click at [1162, 482] on body "Mappin Location Cabalito, 24129 Ciudad del Carmen, Campeche, México Caballito C…" at bounding box center [703, 346] width 1407 height 692
click at [1195, 548] on li "A3" at bounding box center [1175, 543] width 88 height 26
type input "a4"
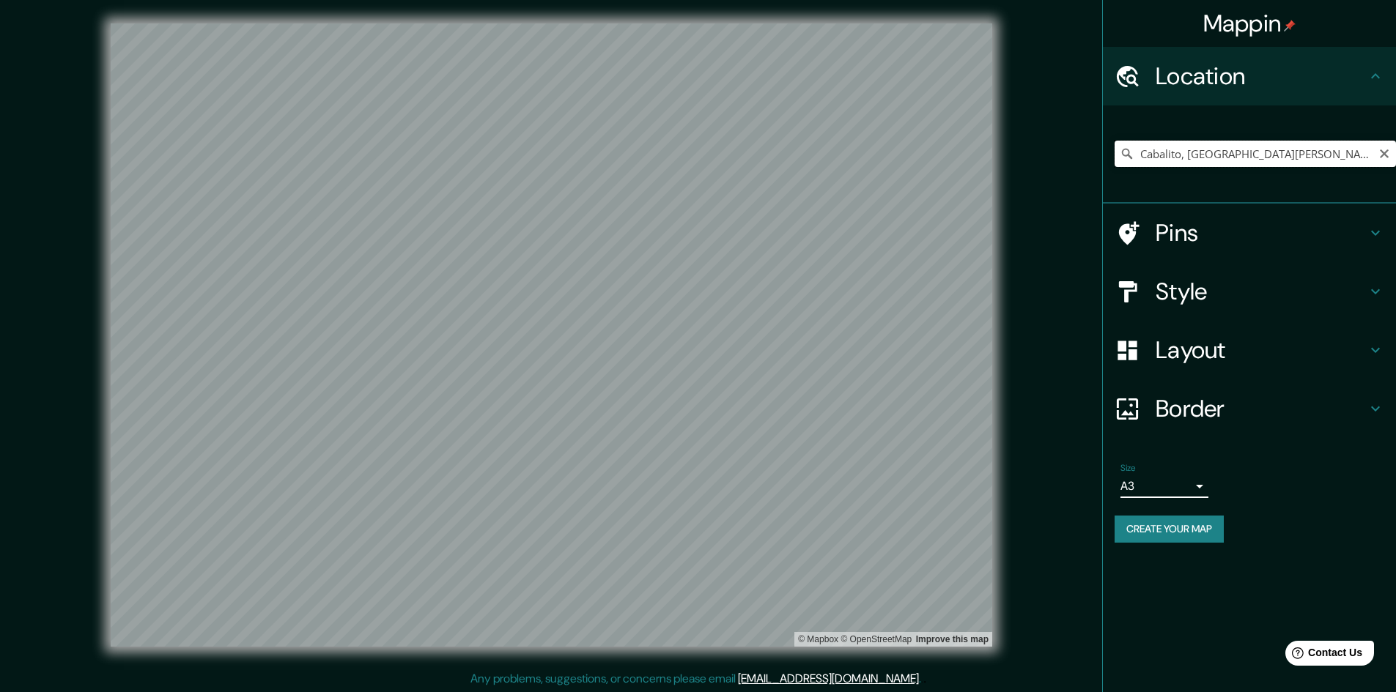
click at [1288, 151] on input "Cabalito, 24129 Ciudad del Carmen, Campeche, México" at bounding box center [1254, 154] width 281 height 26
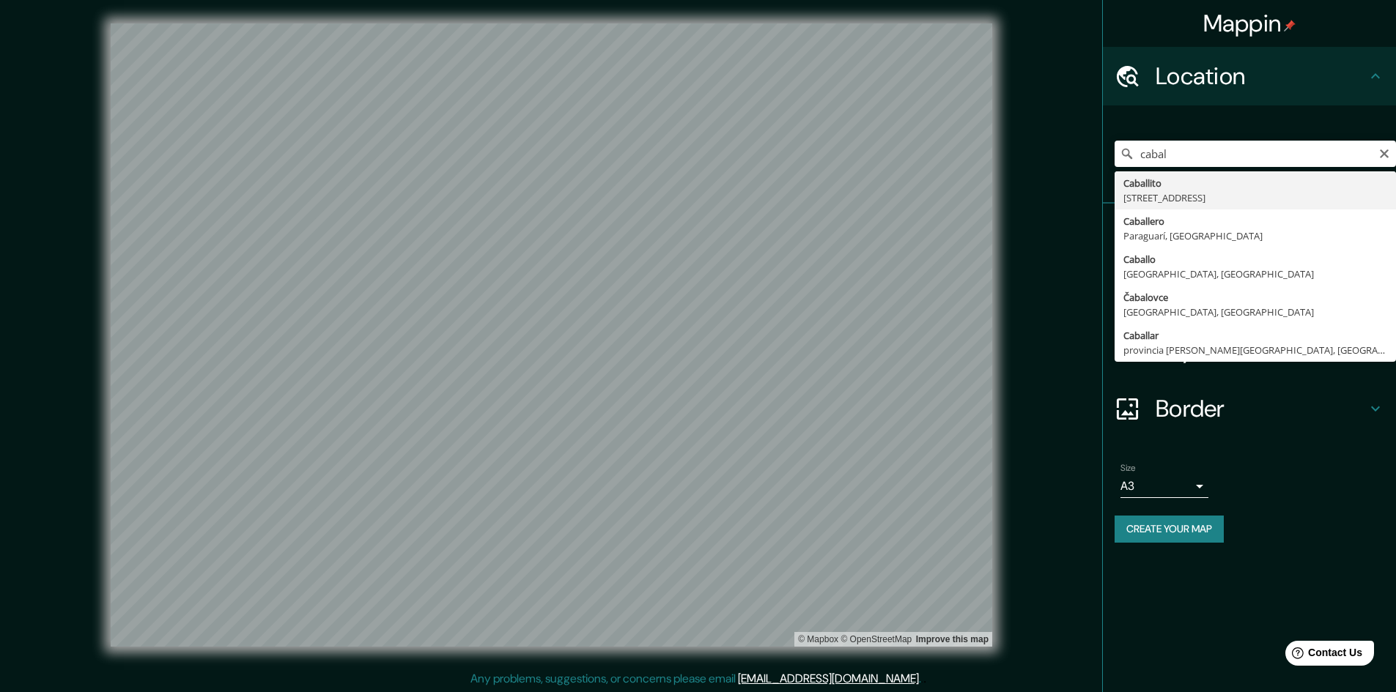
type input "[STREET_ADDRESS]"
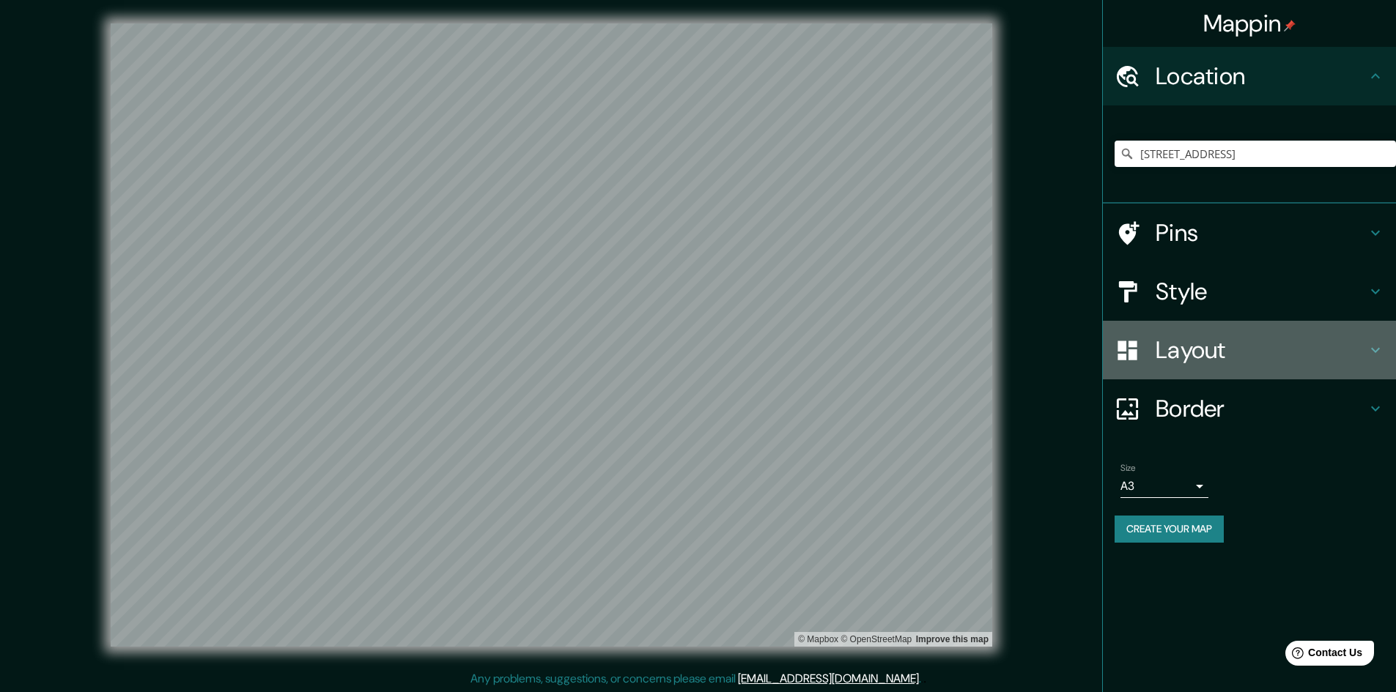
click at [1220, 362] on h4 "Layout" at bounding box center [1260, 350] width 211 height 29
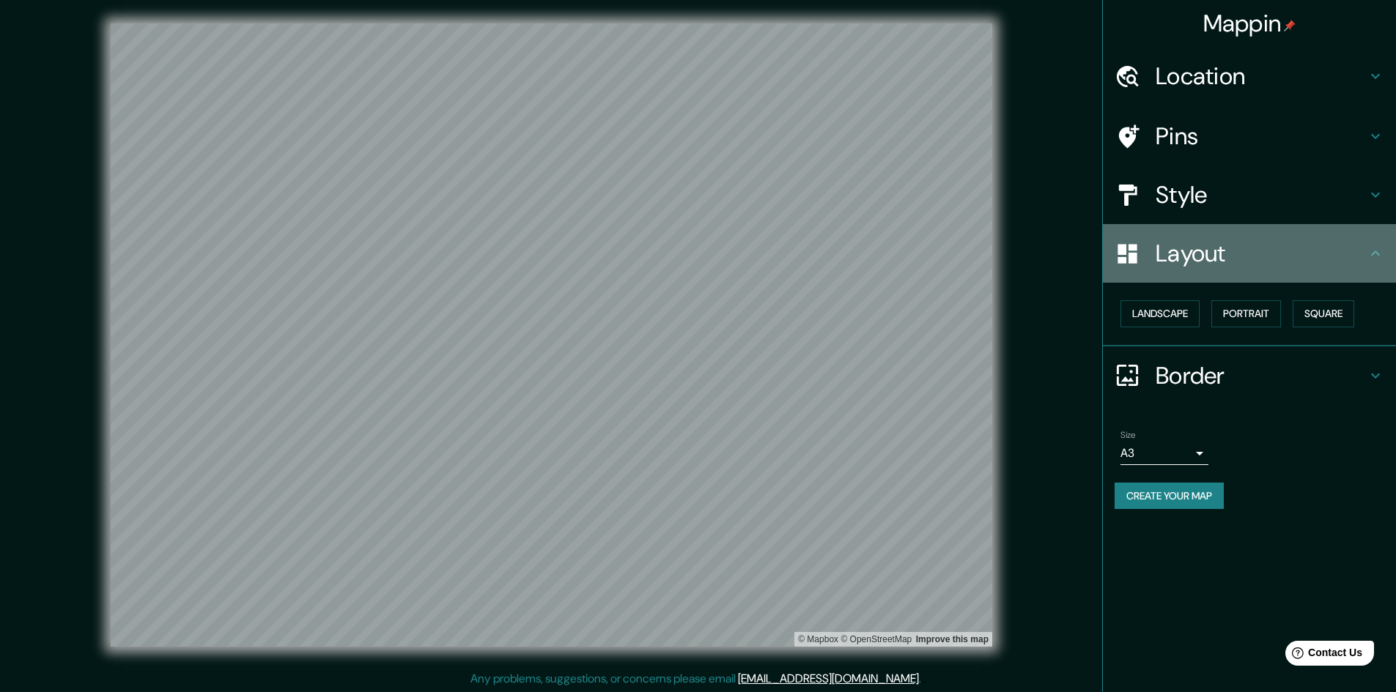
click at [1224, 262] on h4 "Layout" at bounding box center [1260, 253] width 211 height 29
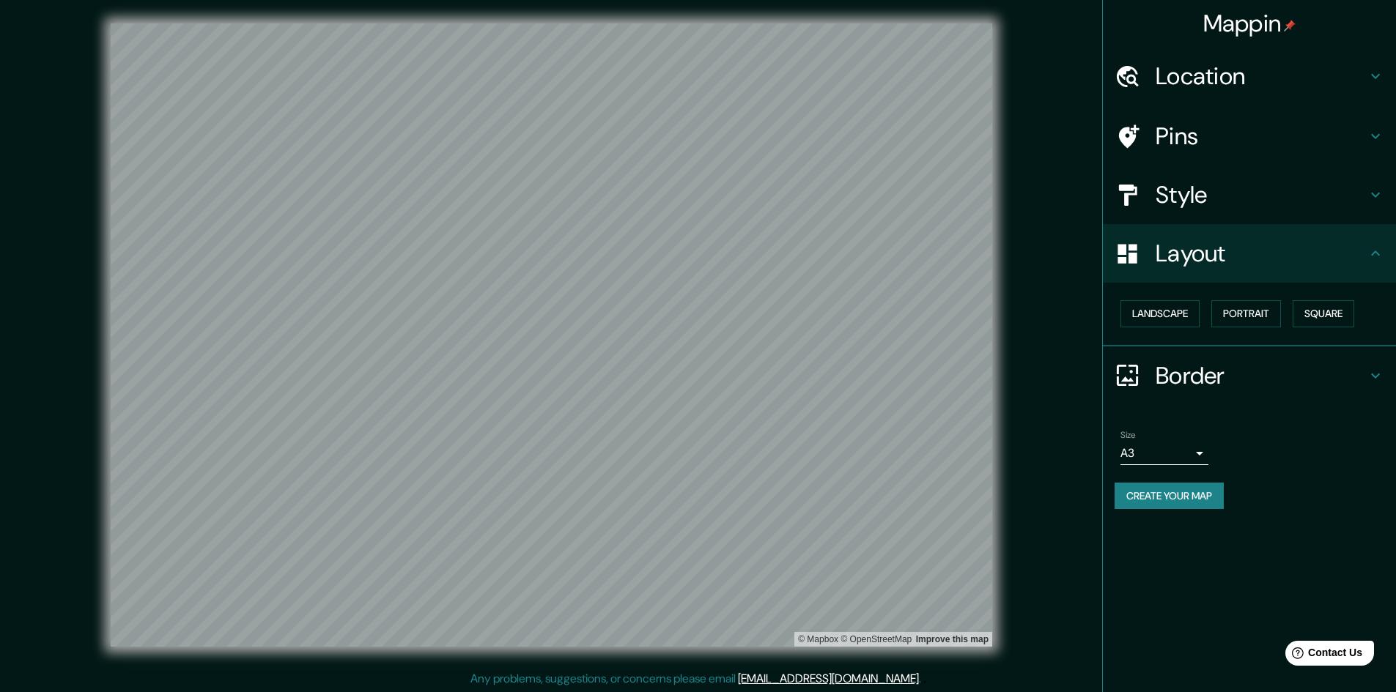
click at [1214, 199] on h4 "Style" at bounding box center [1260, 194] width 211 height 29
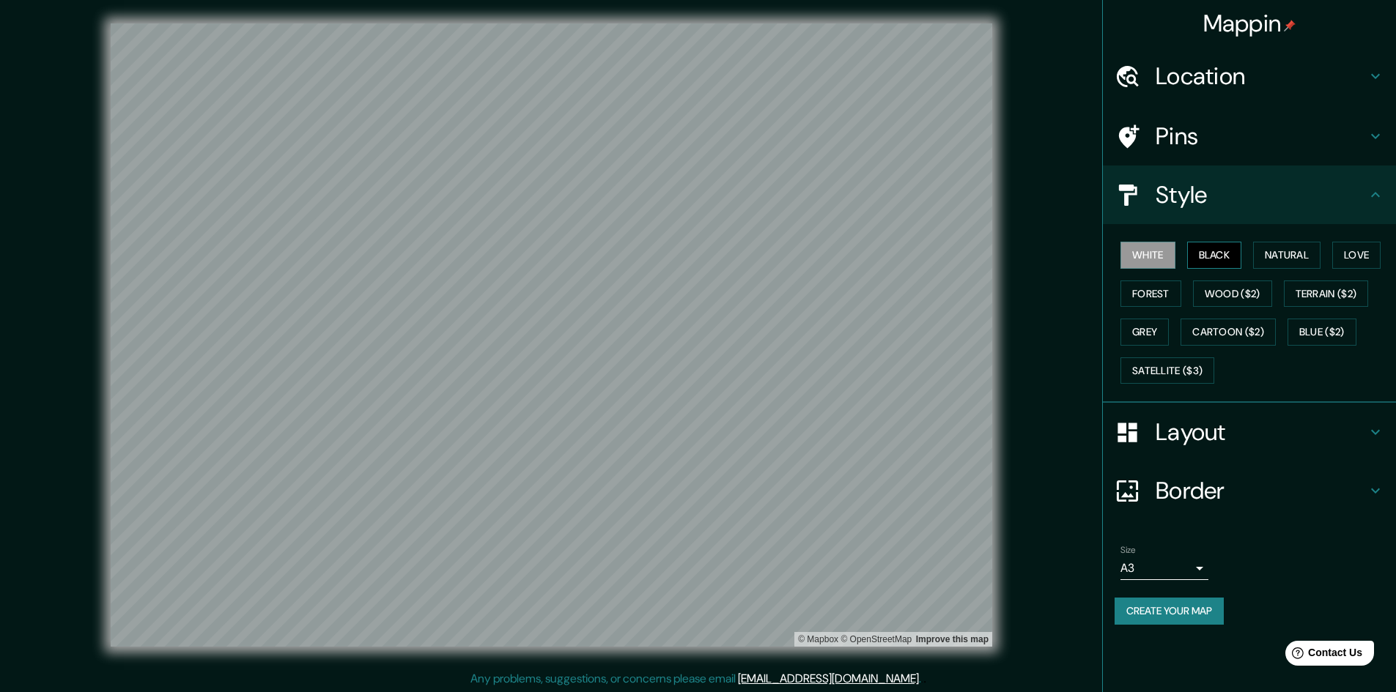
click at [1221, 257] on button "Black" at bounding box center [1214, 255] width 55 height 27
click at [1297, 245] on button "Natural" at bounding box center [1286, 255] width 67 height 27
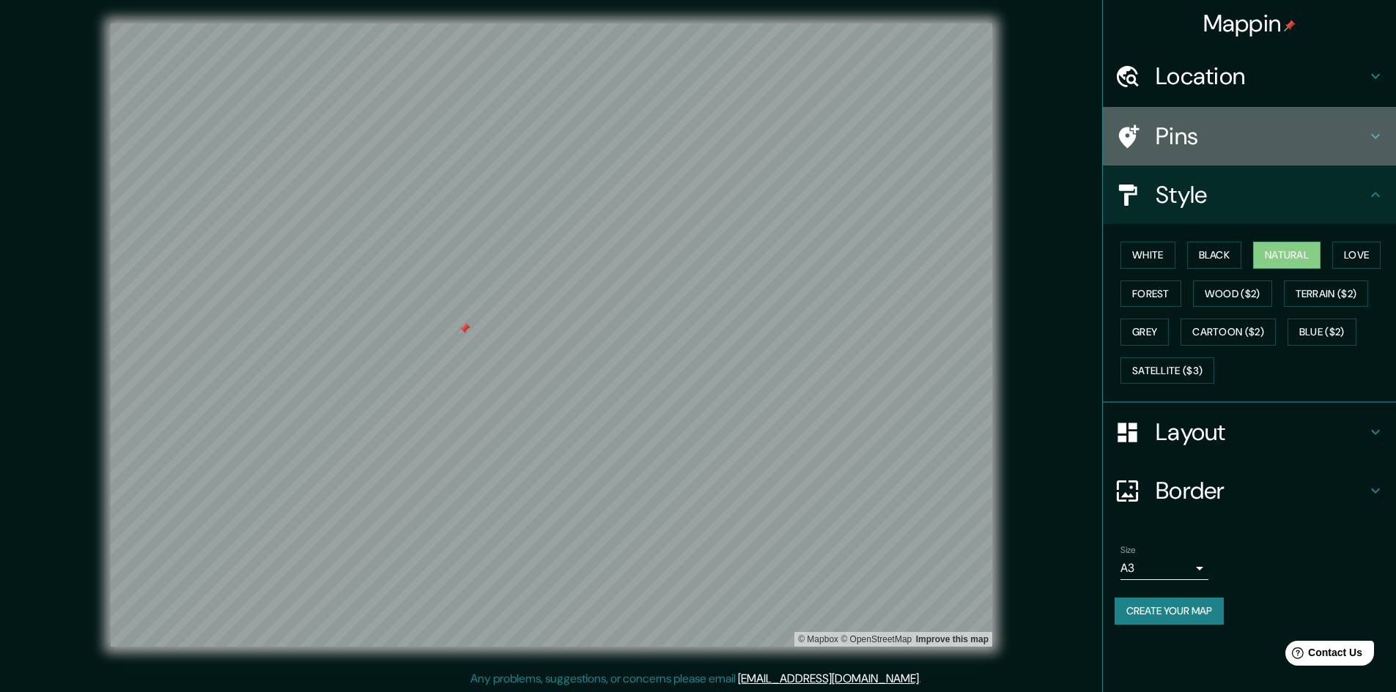
click at [1213, 129] on h4 "Pins" at bounding box center [1260, 136] width 211 height 29
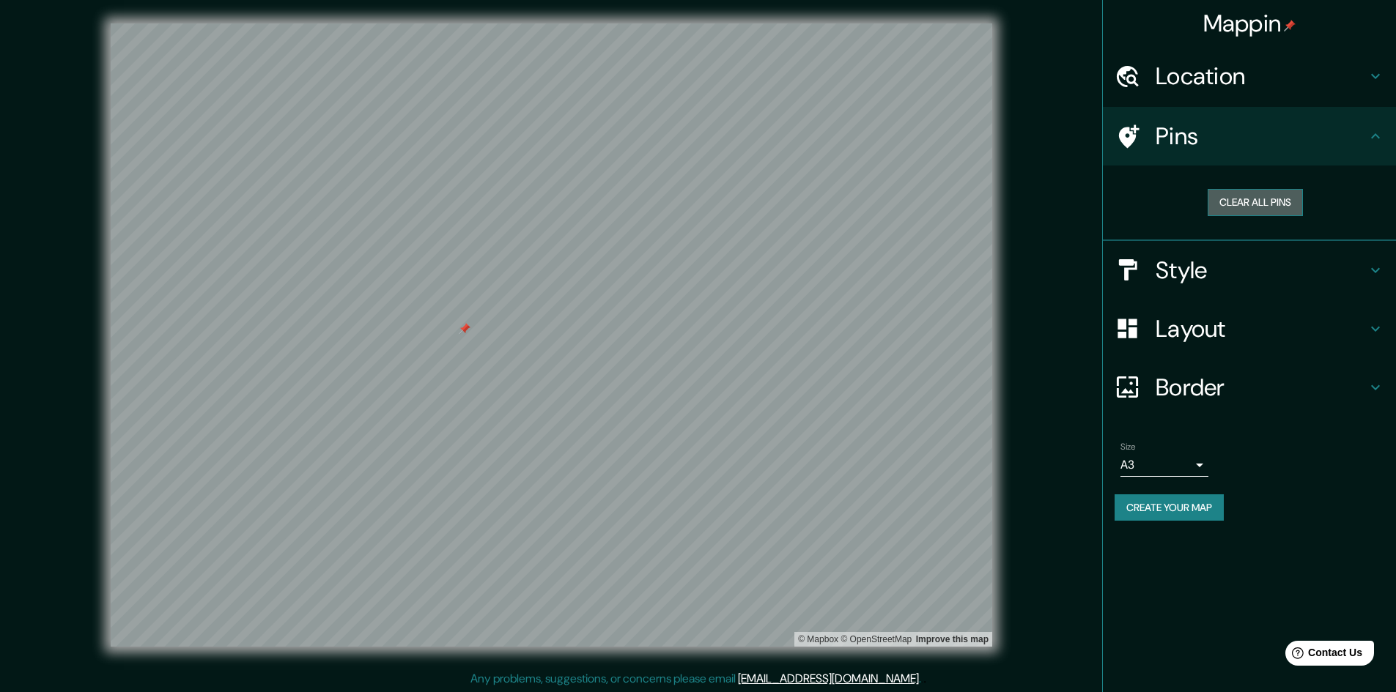
click at [1234, 200] on button "Clear all pins" at bounding box center [1254, 202] width 95 height 27
click at [1200, 333] on h4 "Layout" at bounding box center [1260, 328] width 211 height 29
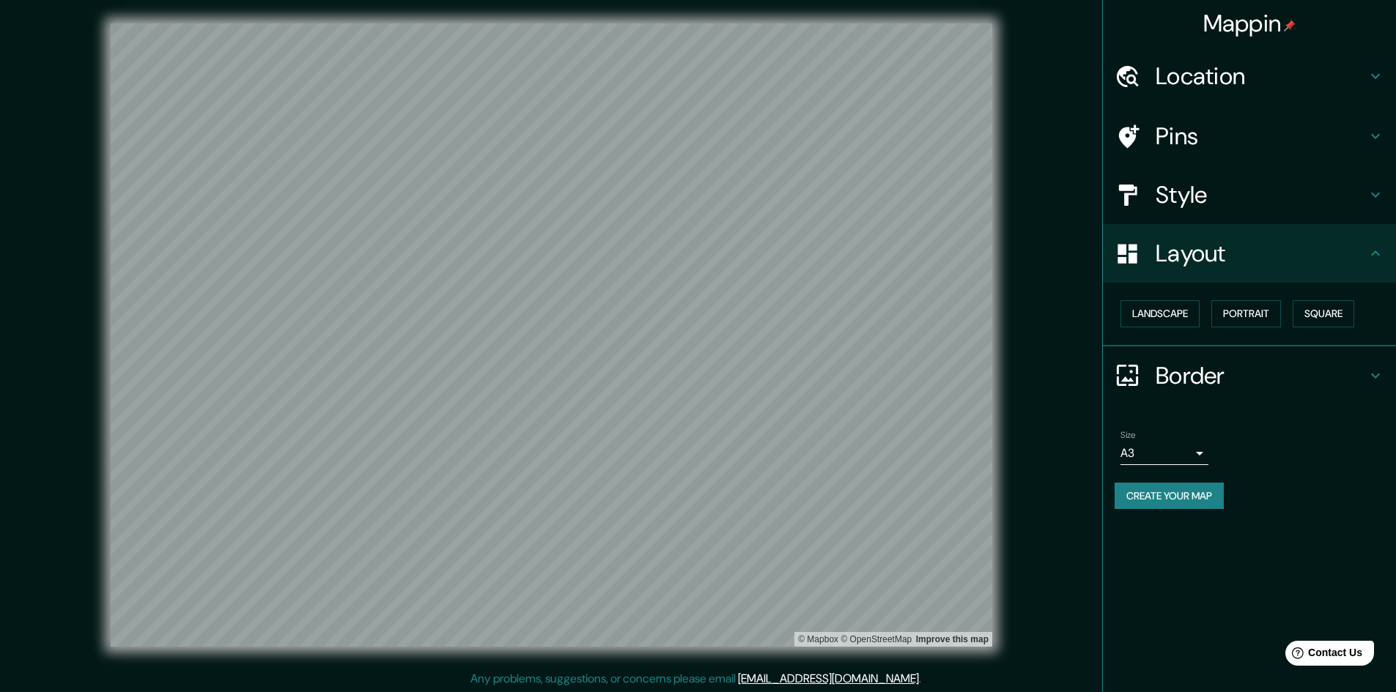
click at [1227, 203] on h4 "Style" at bounding box center [1260, 194] width 211 height 29
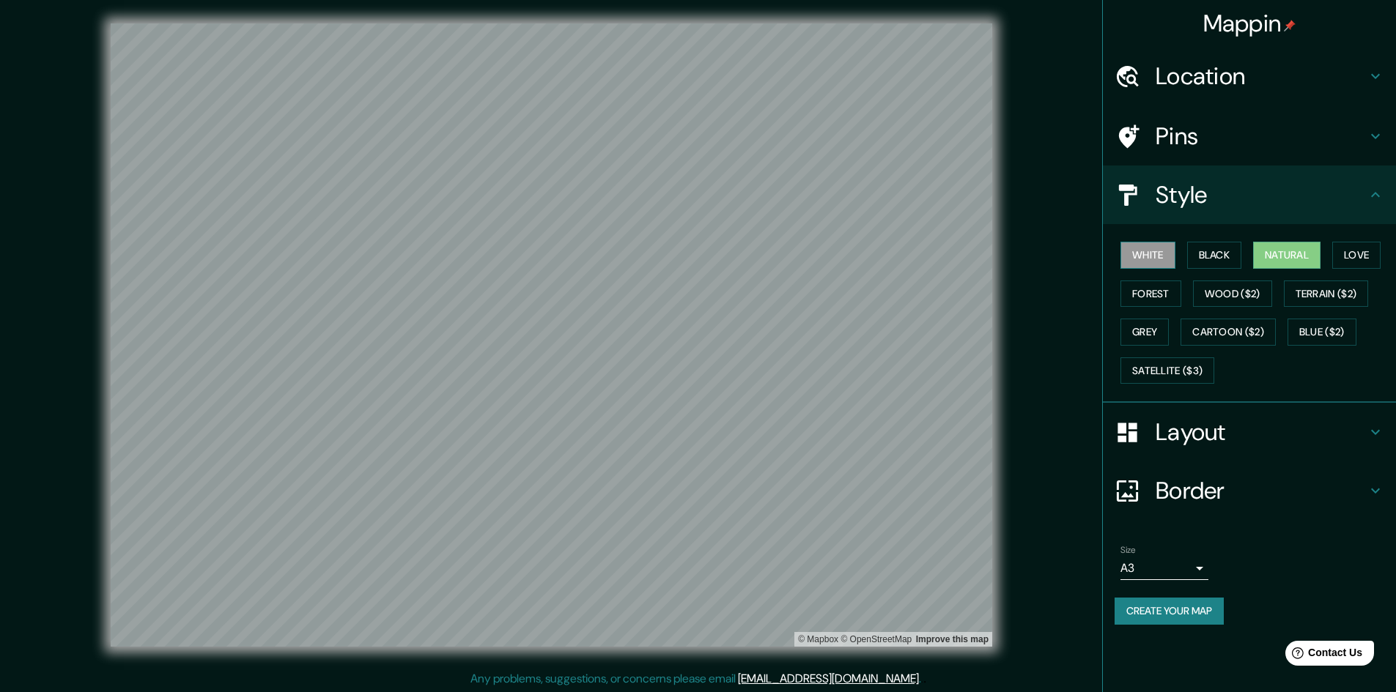
click at [1161, 256] on button "White" at bounding box center [1147, 255] width 55 height 27
click at [1163, 373] on button "Satellite ($3)" at bounding box center [1167, 371] width 94 height 27
click at [1215, 254] on button "Black" at bounding box center [1214, 255] width 55 height 27
click at [1276, 254] on button "Natural" at bounding box center [1286, 255] width 67 height 27
click at [1152, 262] on button "White" at bounding box center [1147, 255] width 55 height 27
